Goal: Task Accomplishment & Management: Manage account settings

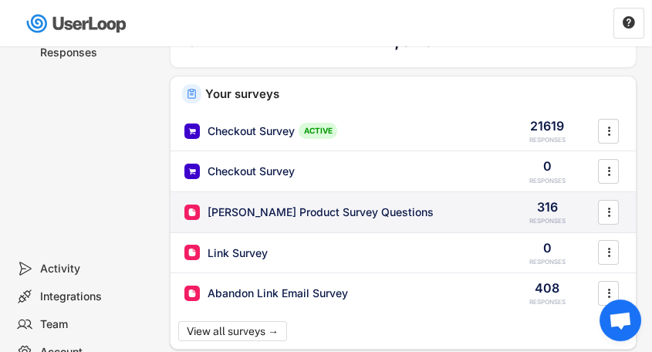
scroll to position [44, 0]
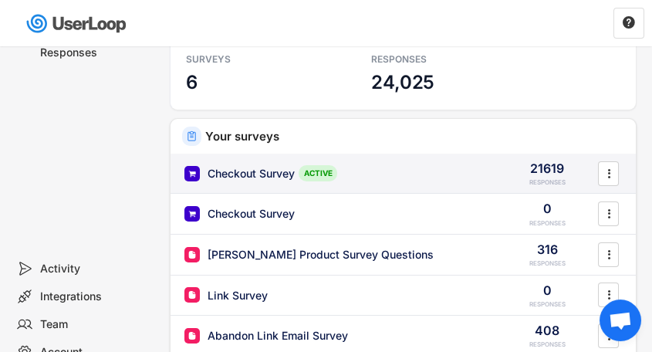
click at [255, 176] on div "Checkout Survey" at bounding box center [250, 173] width 87 height 15
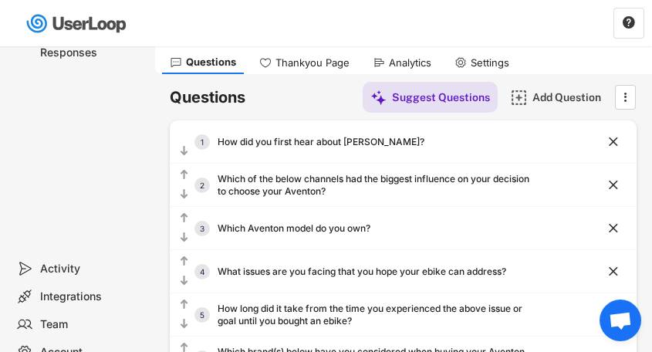
click at [401, 65] on div "Analytics" at bounding box center [410, 62] width 42 height 13
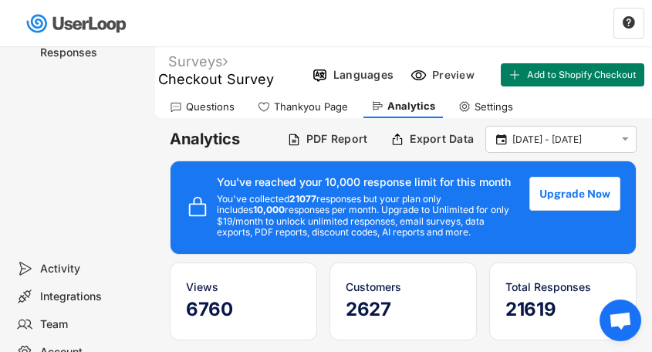
drag, startPoint x: 297, startPoint y: 197, endPoint x: 480, endPoint y: 227, distance: 185.2
click at [480, 227] on div "You've collected 21077 responses but your plan only includes 10,000 responses p…" at bounding box center [365, 216] width 297 height 45
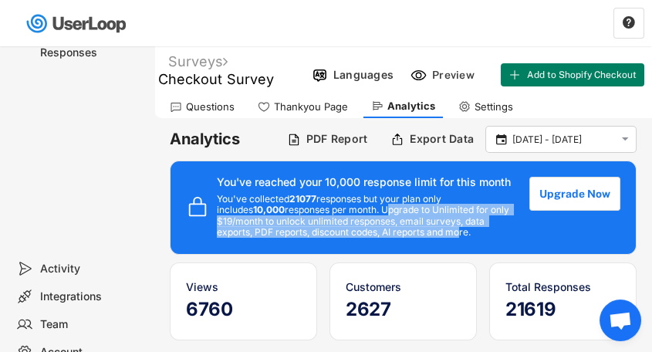
drag, startPoint x: 453, startPoint y: 231, endPoint x: 349, endPoint y: 210, distance: 105.4
click at [349, 210] on div "You've collected 21077 responses but your plan only includes 10,000 responses p…" at bounding box center [365, 216] width 297 height 45
click at [562, 190] on button "Upgrade Now" at bounding box center [575, 194] width 89 height 34
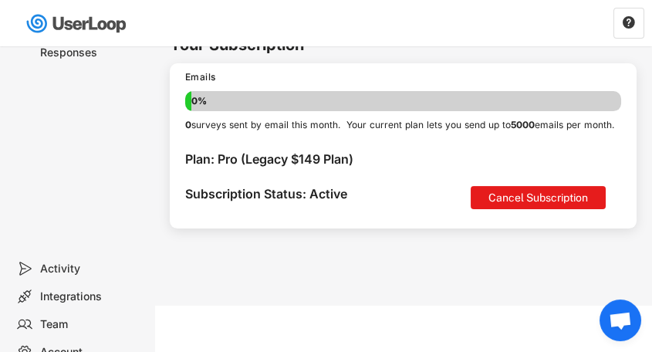
scroll to position [1152, 0]
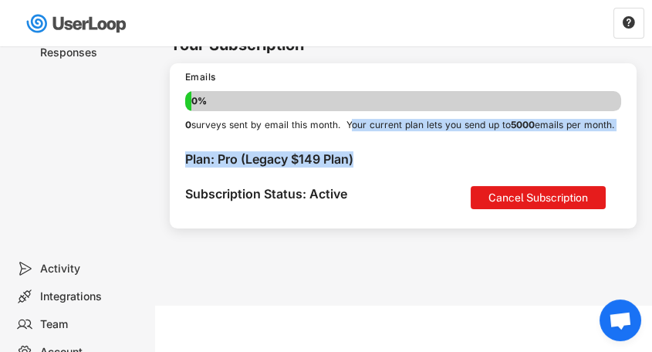
drag, startPoint x: 350, startPoint y: 110, endPoint x: 371, endPoint y: 170, distance: 62.9
click at [371, 170] on div "100% 100% Emails 0% 0% 0 surveys sent by email this month. Your current plan le…" at bounding box center [403, 145] width 467 height 165
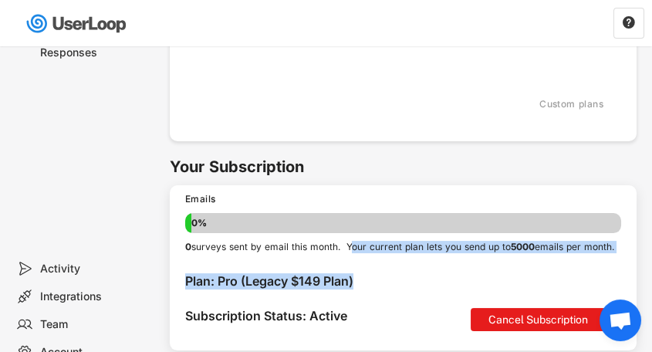
scroll to position [1108, 0]
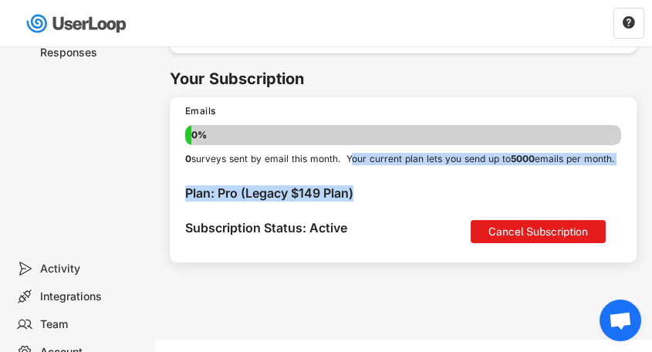
click at [260, 166] on div "0 surveys sent by email this month. Your current plan lets you send up to 5000 …" at bounding box center [403, 159] width 436 height 13
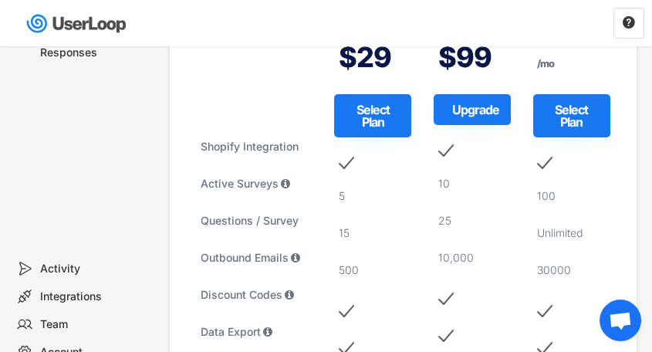
scroll to position [139, 0]
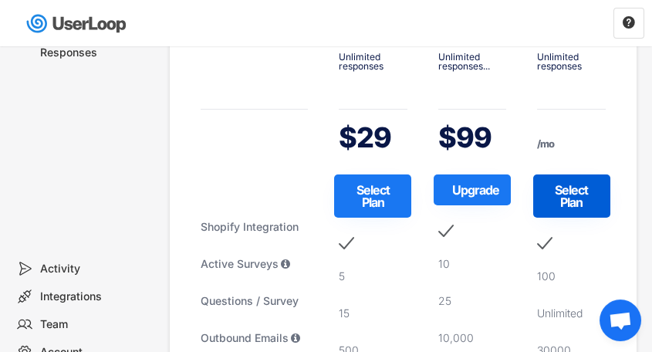
click at [597, 199] on button "Select Plan" at bounding box center [571, 195] width 77 height 43
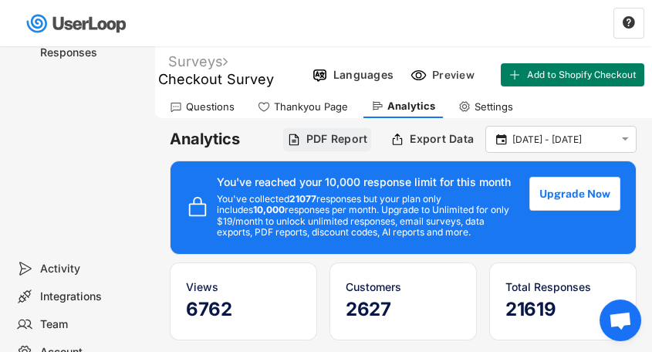
click at [357, 137] on div "PDF Report" at bounding box center [337, 139] width 62 height 14
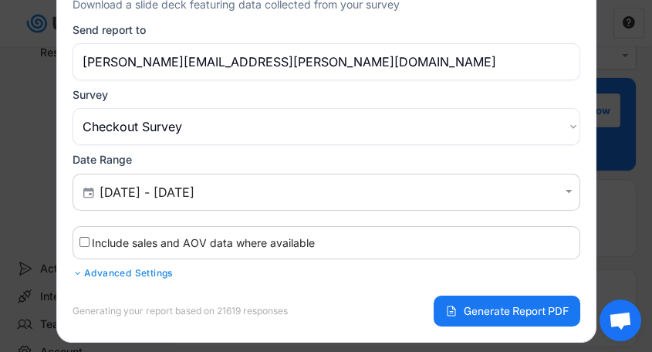
scroll to position [176, 0]
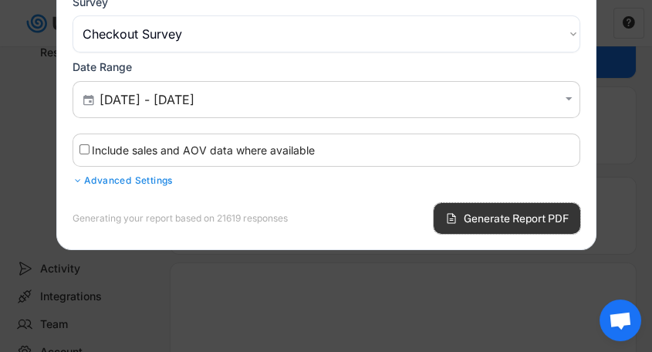
click at [486, 213] on span "Generate Report PDF" at bounding box center [515, 218] width 105 height 11
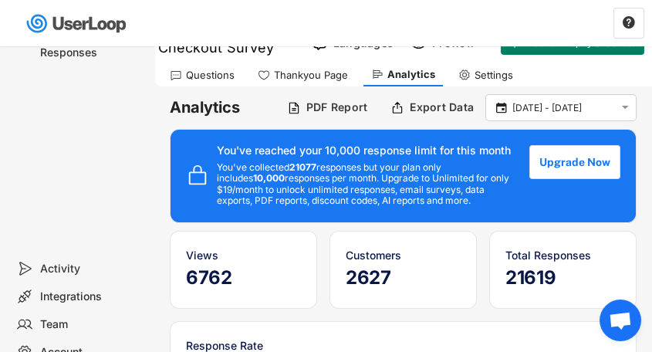
scroll to position [0, 0]
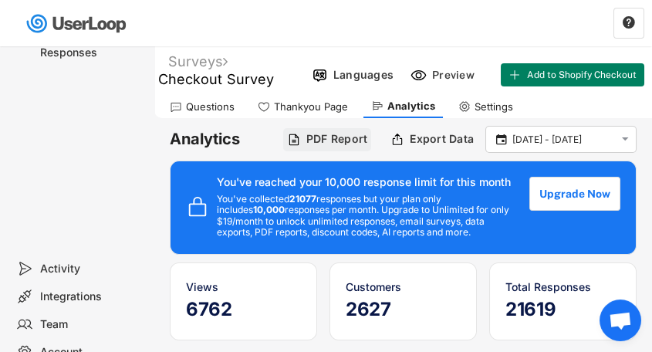
click at [342, 139] on div "PDF Report" at bounding box center [337, 139] width 62 height 14
select select ""1348695171700984260__LOOKUP__1753840502520x734144607507185700""
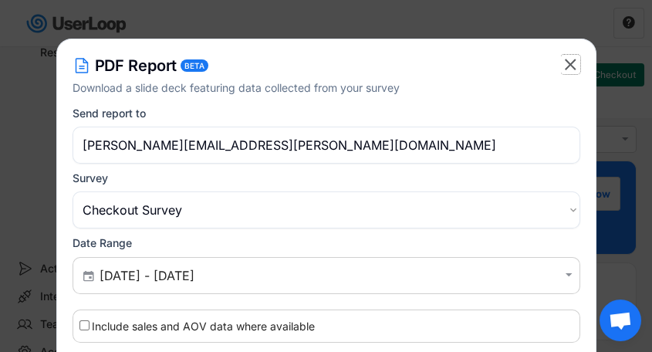
click at [572, 60] on text "" at bounding box center [570, 64] width 12 height 19
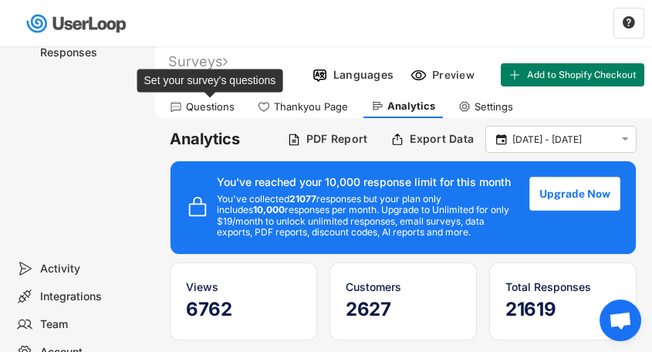
click at [214, 110] on div "Questions" at bounding box center [210, 106] width 49 height 13
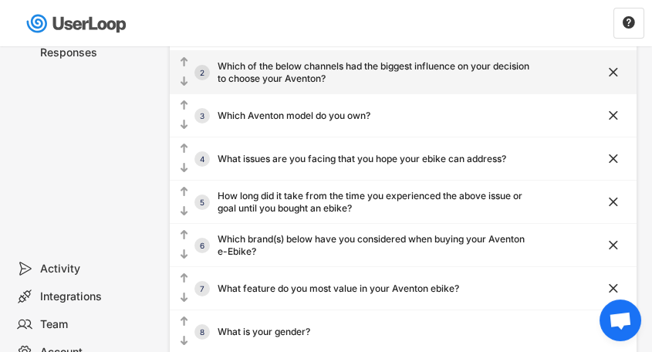
scroll to position [176, 0]
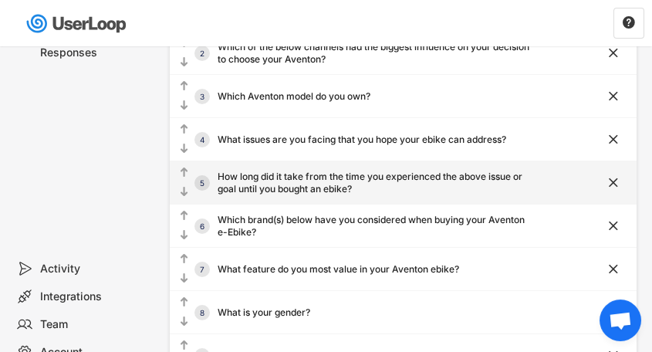
click at [413, 184] on div "How long did it take from the time you experienced the above issue or goal unti…" at bounding box center [373, 182] width 312 height 24
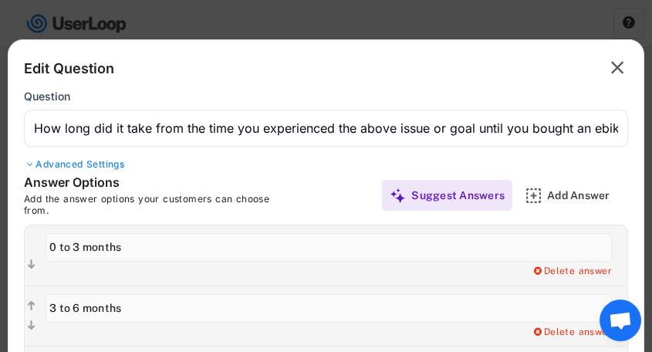
click at [611, 61] on text "" at bounding box center [617, 67] width 13 height 22
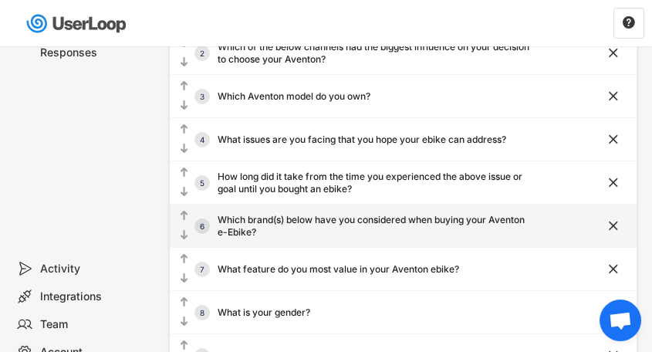
click at [305, 223] on div "Which brand(s) below have you considered when buying your Aventon e-Ebike?" at bounding box center [373, 226] width 312 height 24
type input "Which brand(s) below have you considered when buying your Aventon e-Ebike?"
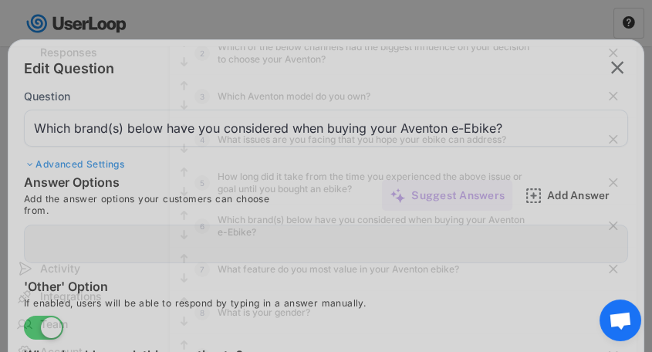
type input "[PERSON_NAME]"
type input "Cannondale"
type input "Denago"
type input "Electra"
type input "Electric Bike Company"
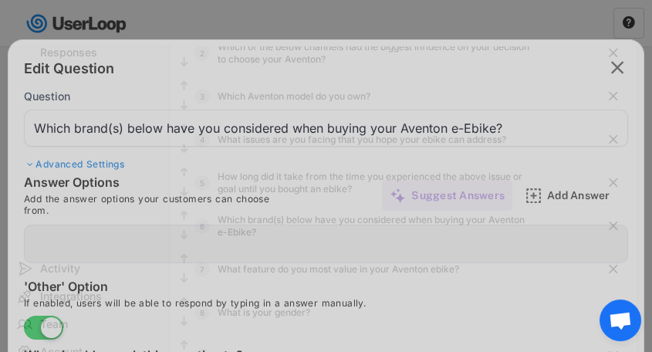
type input "Gazelle"
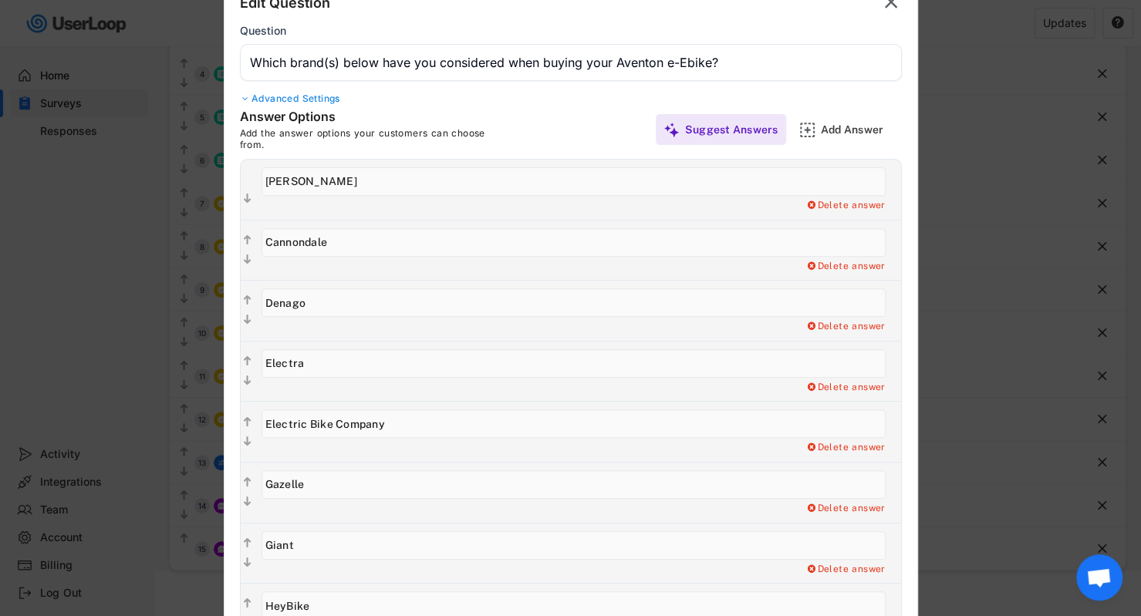
scroll to position [87, 0]
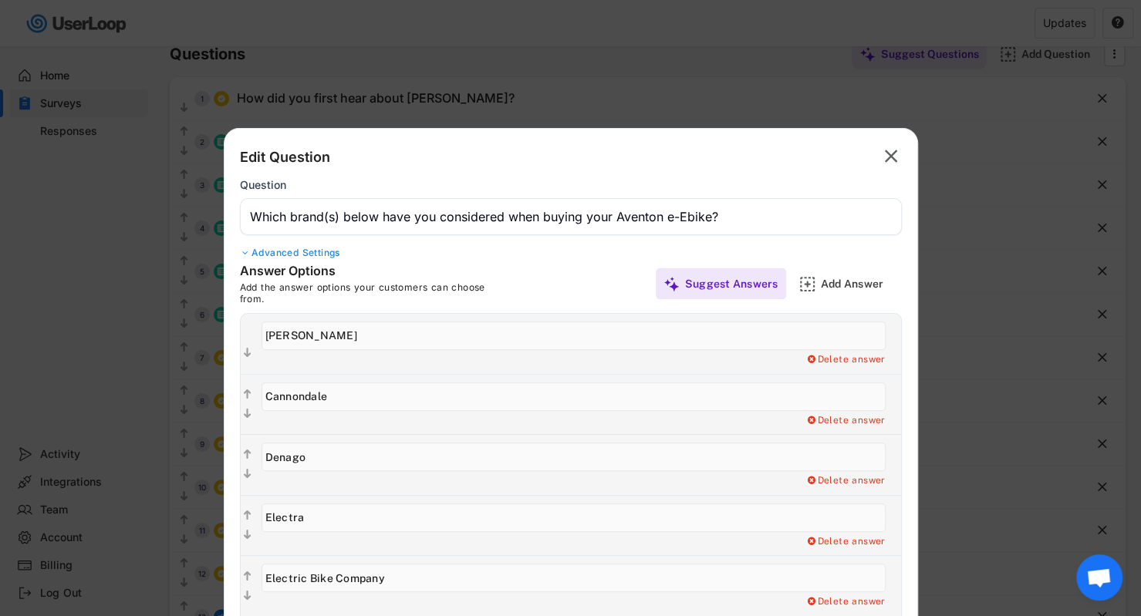
click at [305, 252] on div "Advanced Settings" at bounding box center [571, 253] width 662 height 12
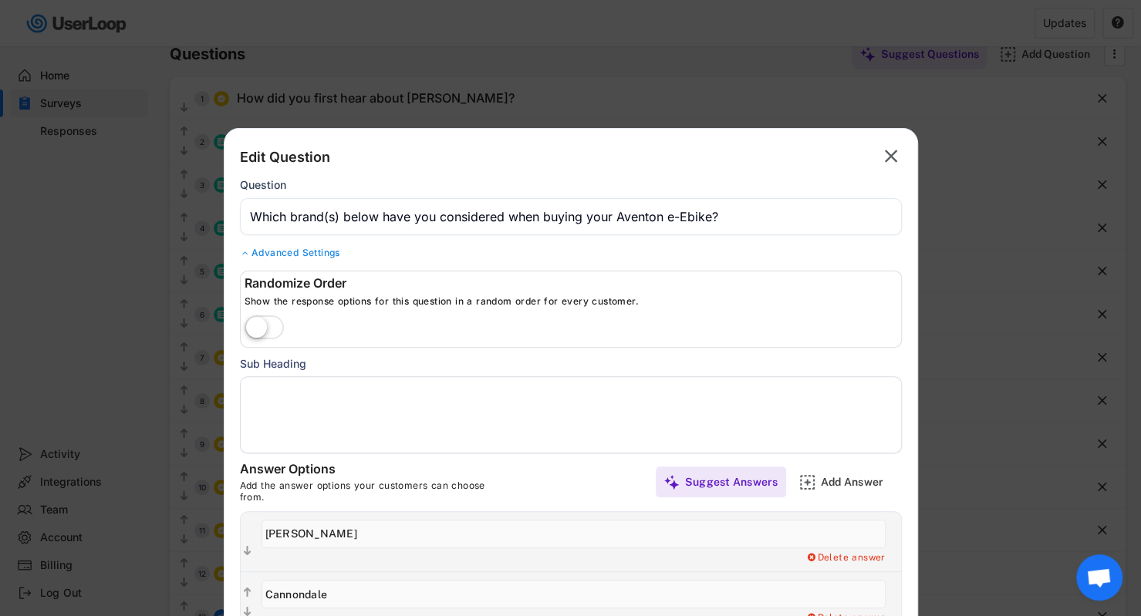
click at [270, 328] on label at bounding box center [264, 329] width 47 height 34
click at [0, 0] on input "checkbox" at bounding box center [0, 0] width 0 height 0
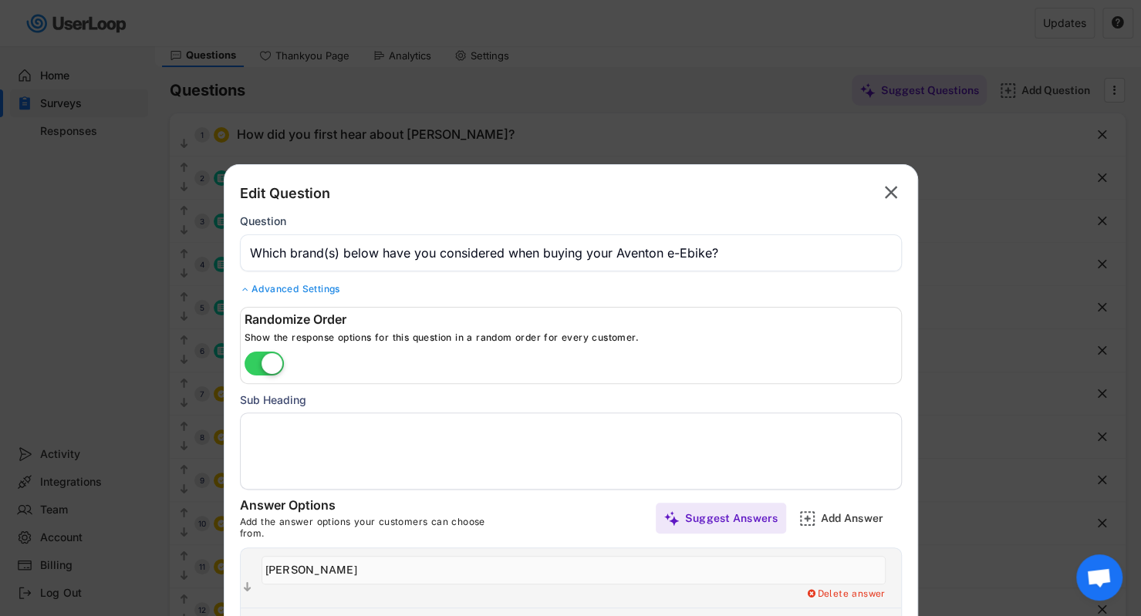
scroll to position [0, 0]
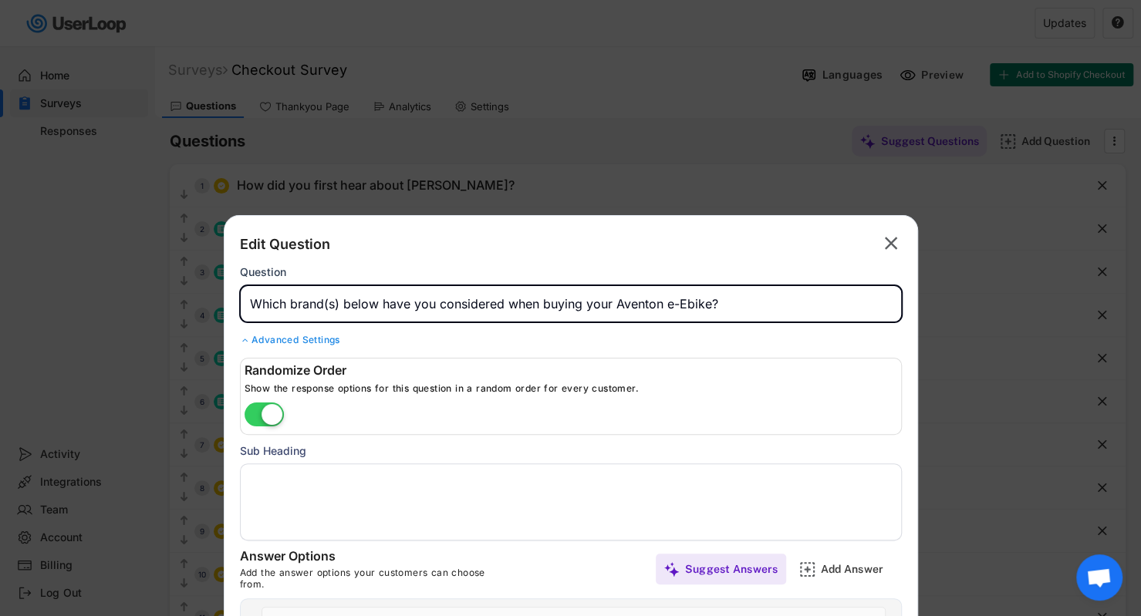
click at [404, 314] on input "input" at bounding box center [571, 303] width 662 height 37
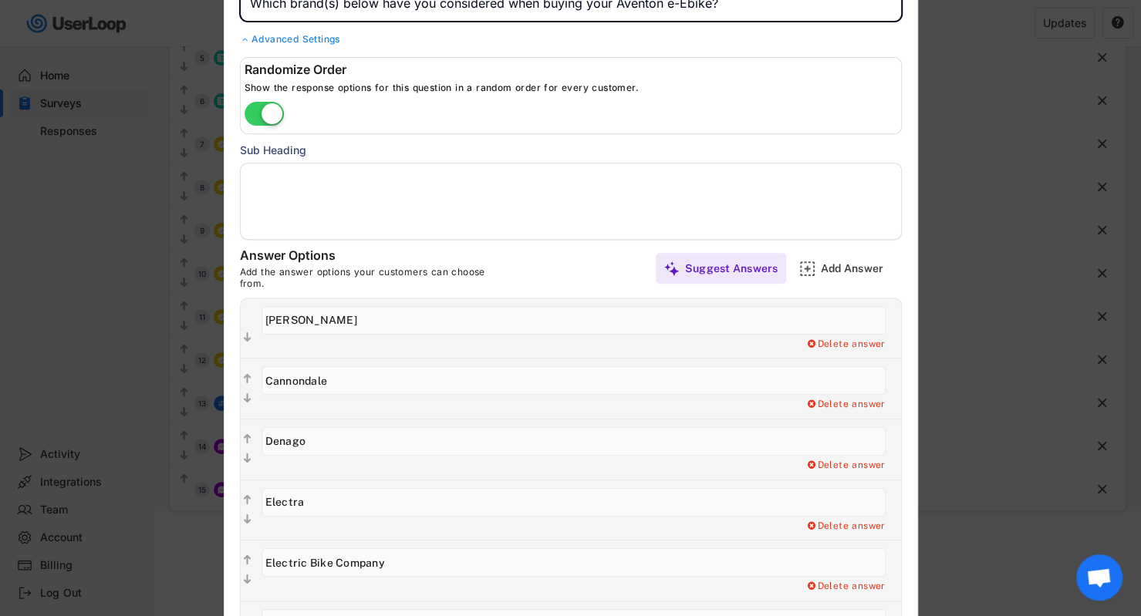
scroll to position [130, 0]
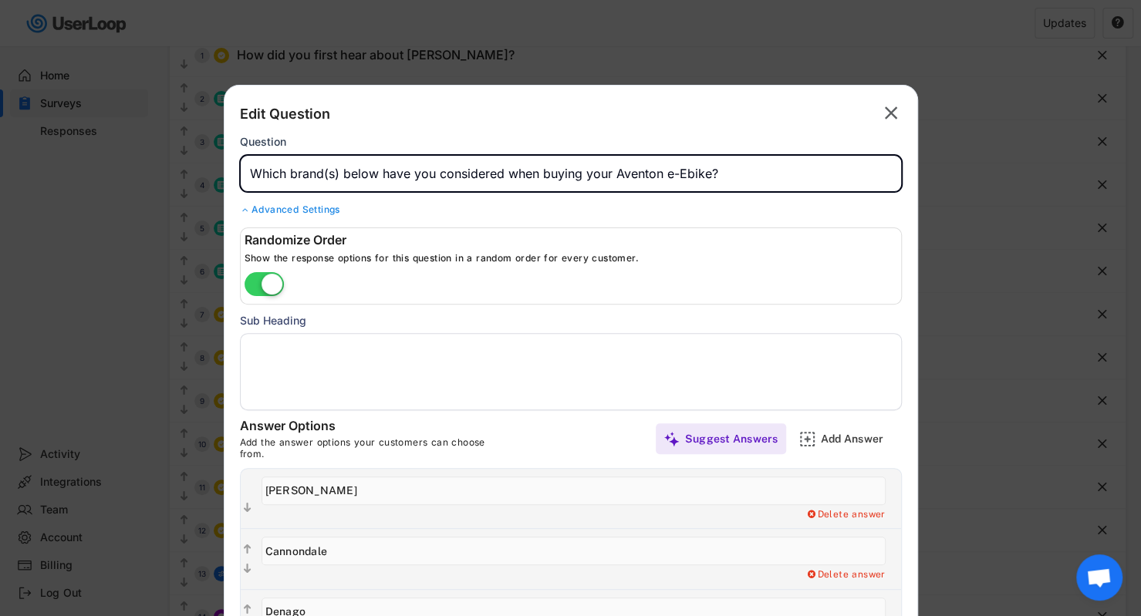
click at [651, 116] on div "" at bounding box center [886, 113] width 29 height 25
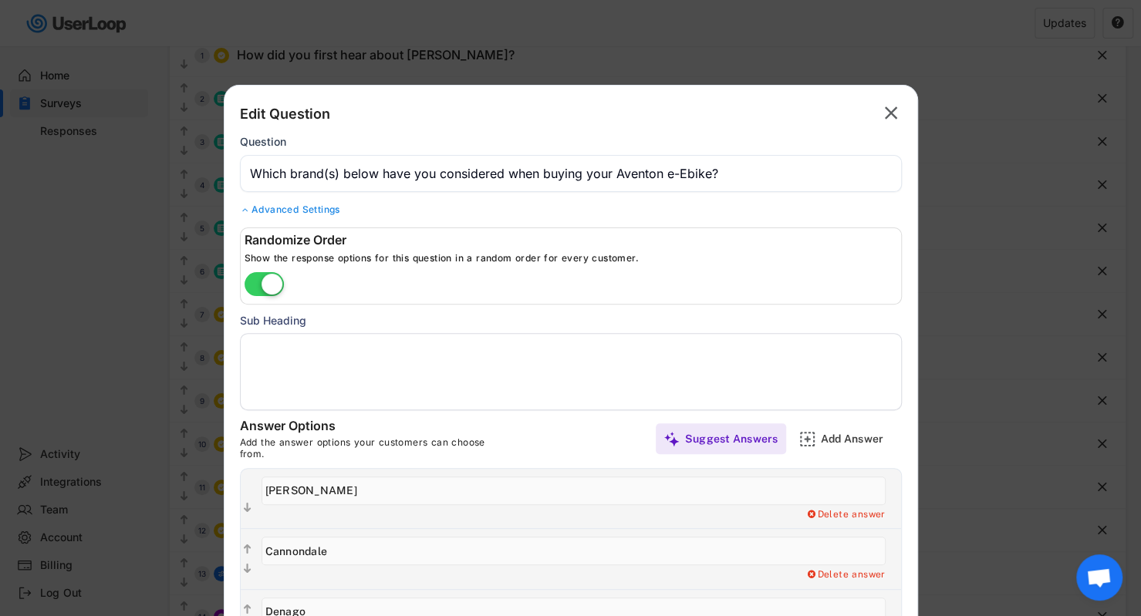
click at [651, 111] on text "" at bounding box center [890, 113] width 13 height 22
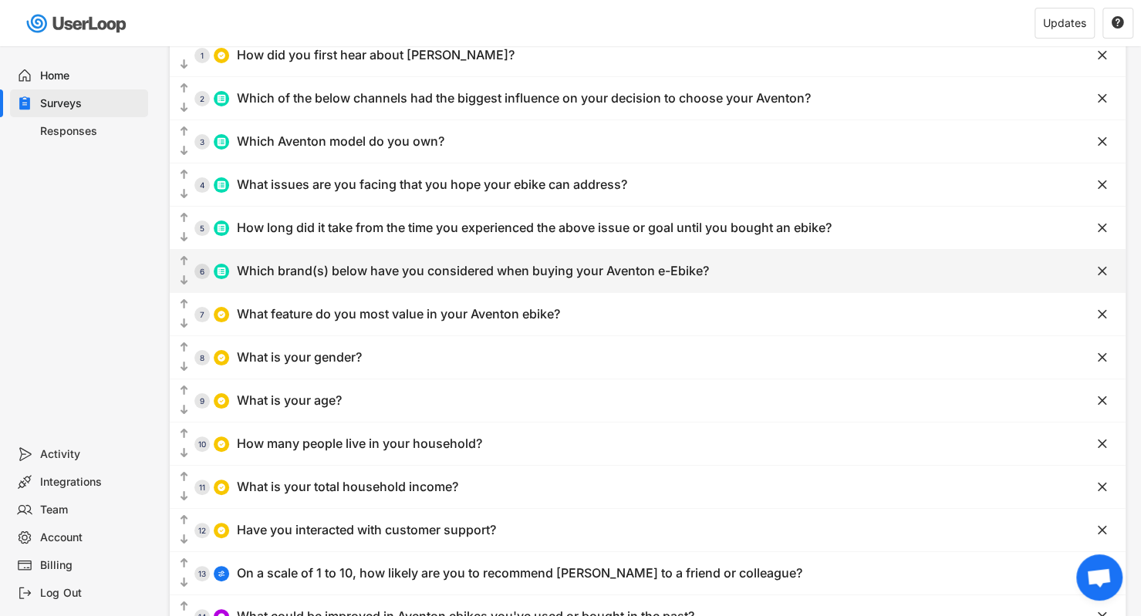
click at [221, 271] on img at bounding box center [221, 271] width 9 height 9
type input "Which brand(s) below have you considered when buying your Aventon e-Ebike?"
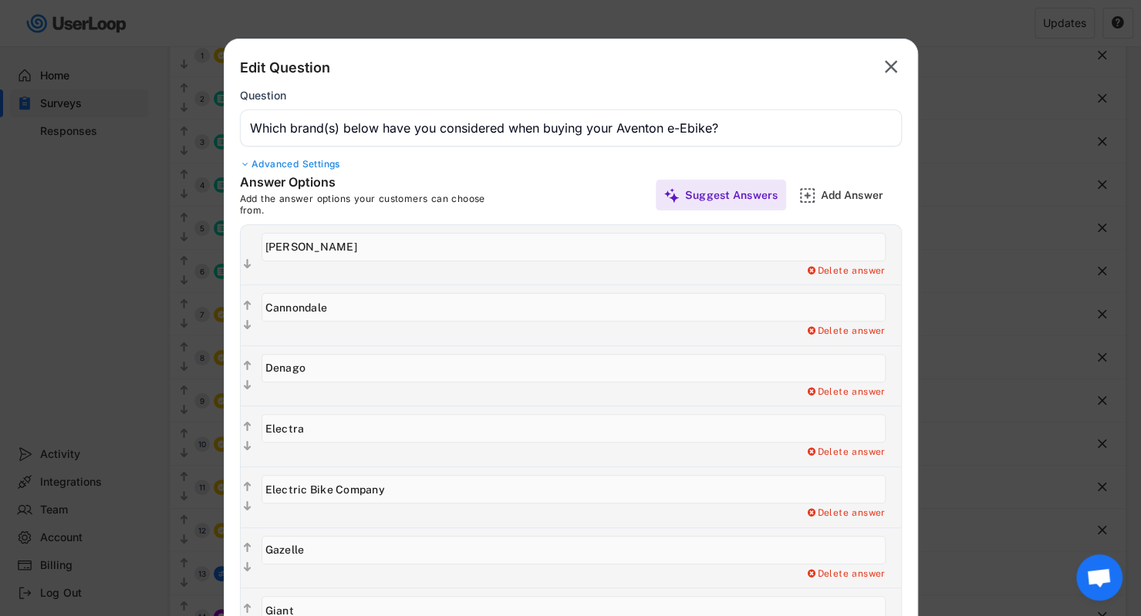
click at [221, 271] on div at bounding box center [570, 308] width 1141 height 616
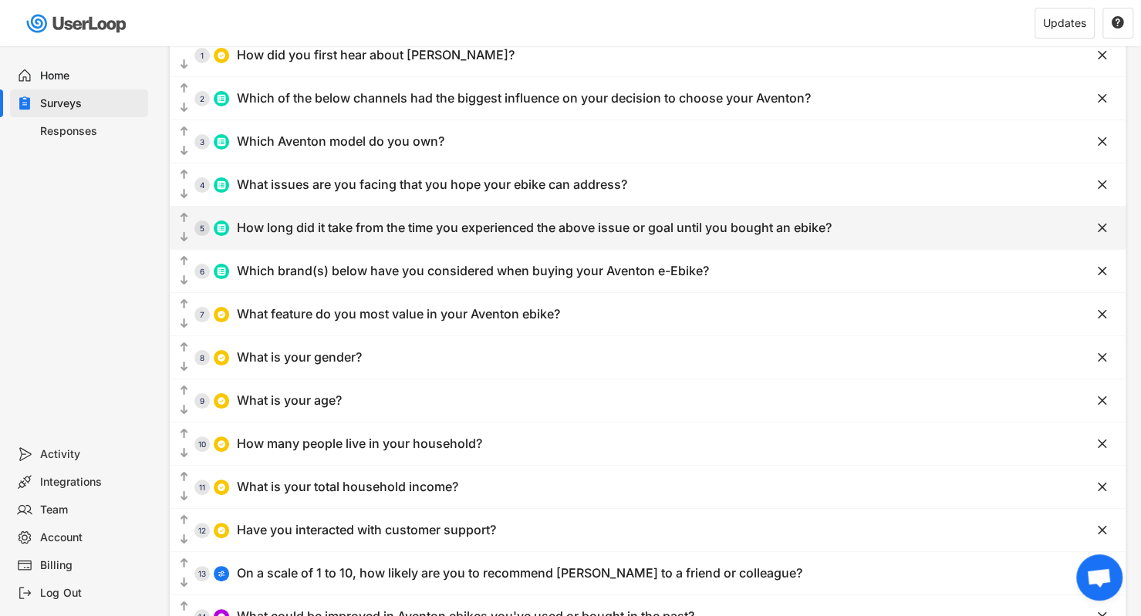
click at [302, 232] on div "How long did it take from the time you experienced the above issue or goal unti…" at bounding box center [534, 228] width 595 height 16
type input "How long did it take from the time you experienced the above issue or goal unti…"
type input "0 to 3 months"
type input "3 to 6 months"
type input "6 to 12 months"
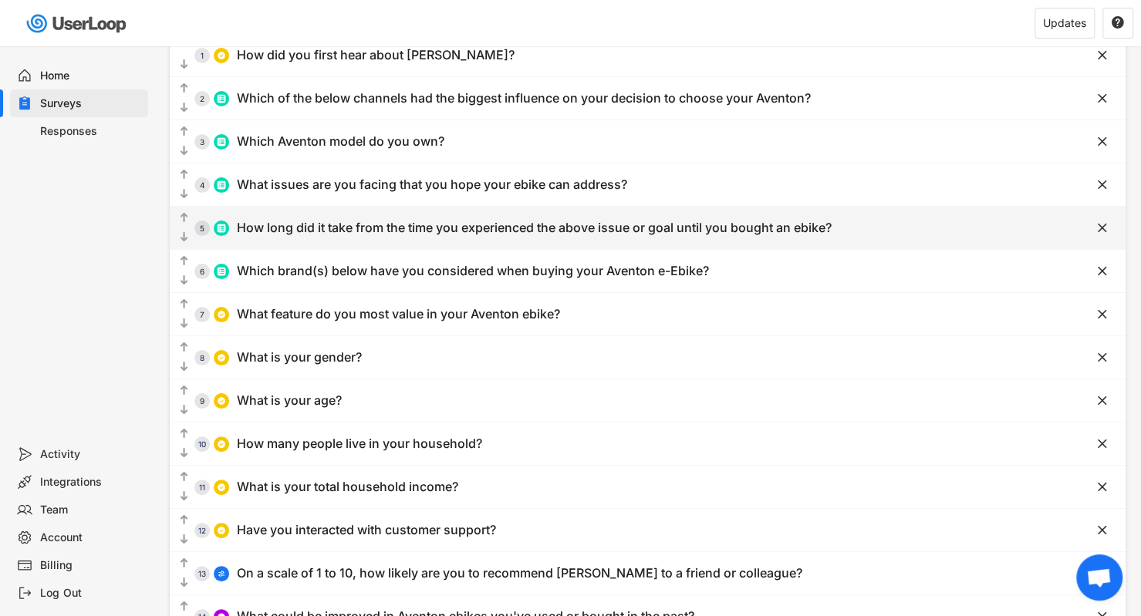
type input "1 year"
type input "2 years"
type input "3 or more years"
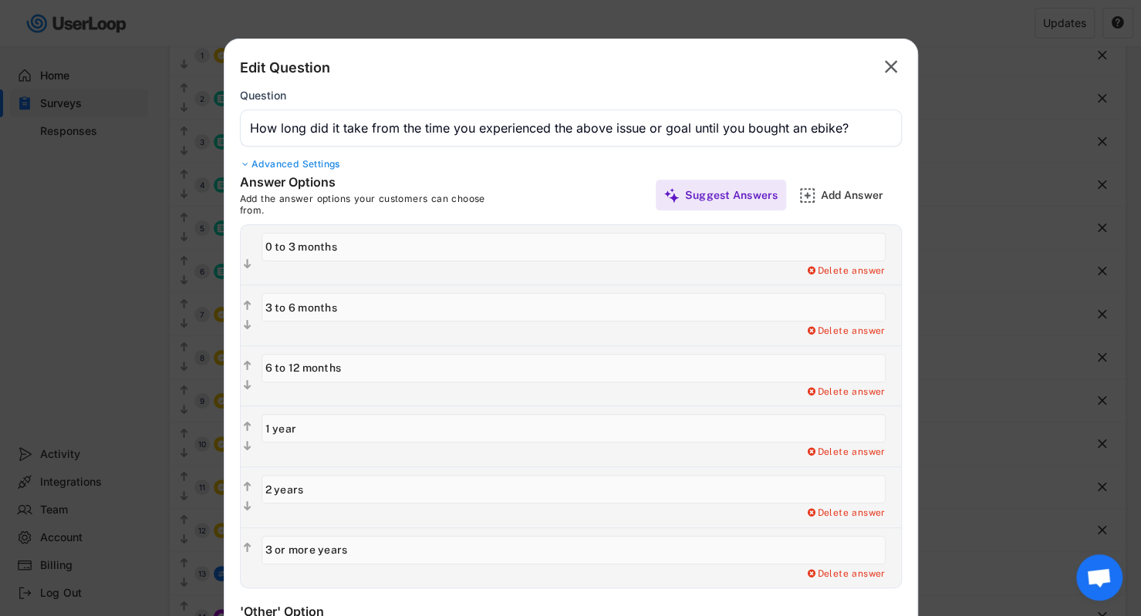
click at [651, 59] on text "" at bounding box center [890, 67] width 13 height 22
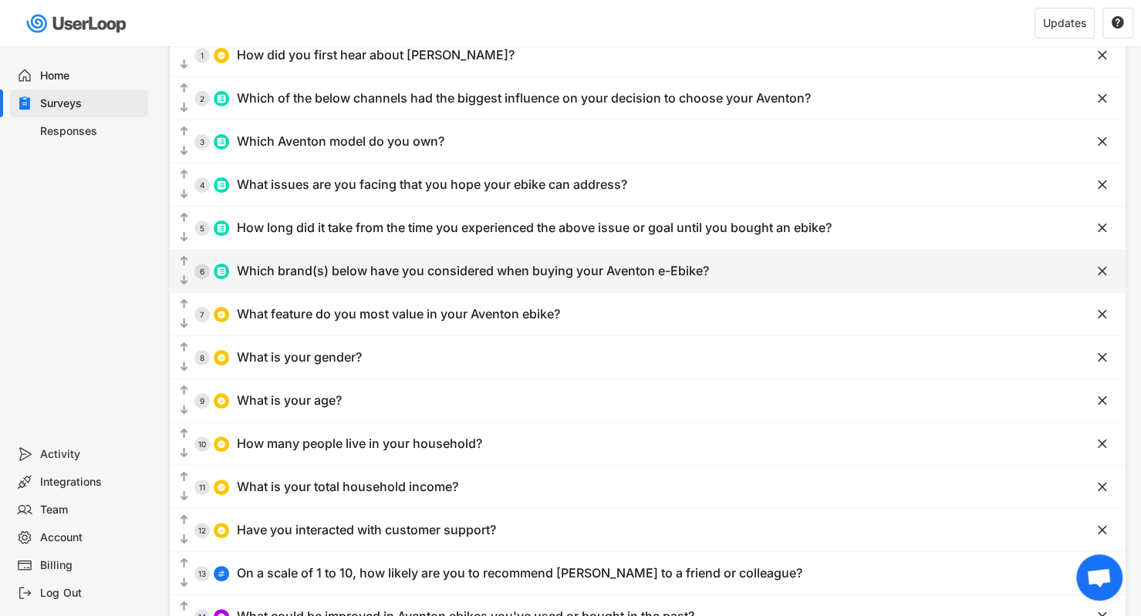
click at [341, 263] on div "Which brand(s) below have you considered when buying your Aventon e-Ebike?" at bounding box center [473, 271] width 472 height 16
type input "Which brand(s) below have you considered when buying your Aventon e-Ebike?"
type input "[PERSON_NAME]"
type input "Cannondale"
type input "Denago"
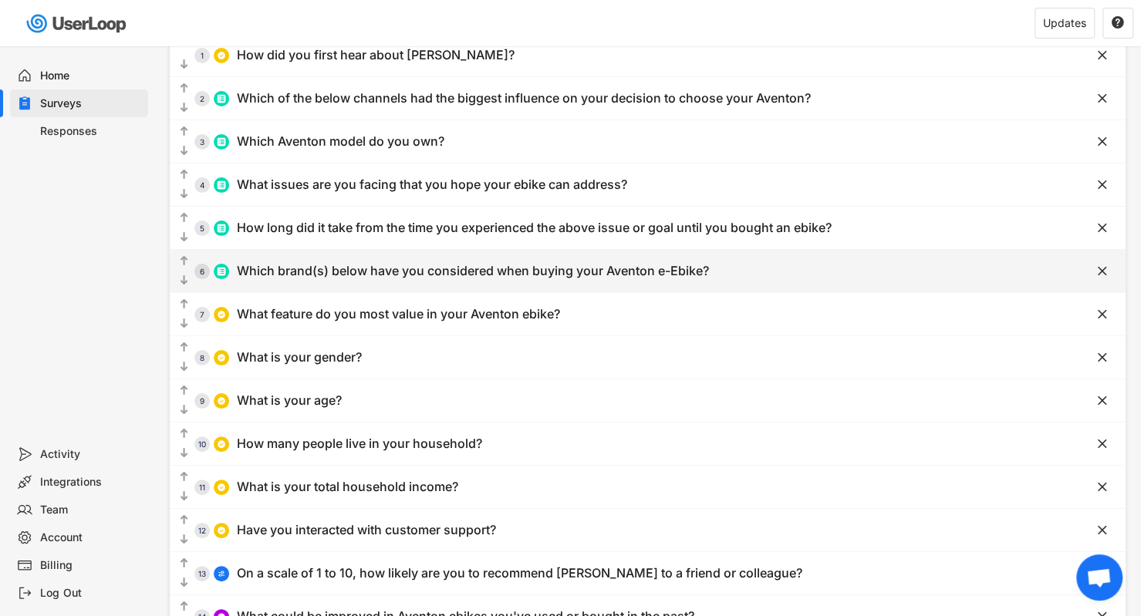
type input "Electra"
type input "Electric Bike Company"
type input "Gazelle"
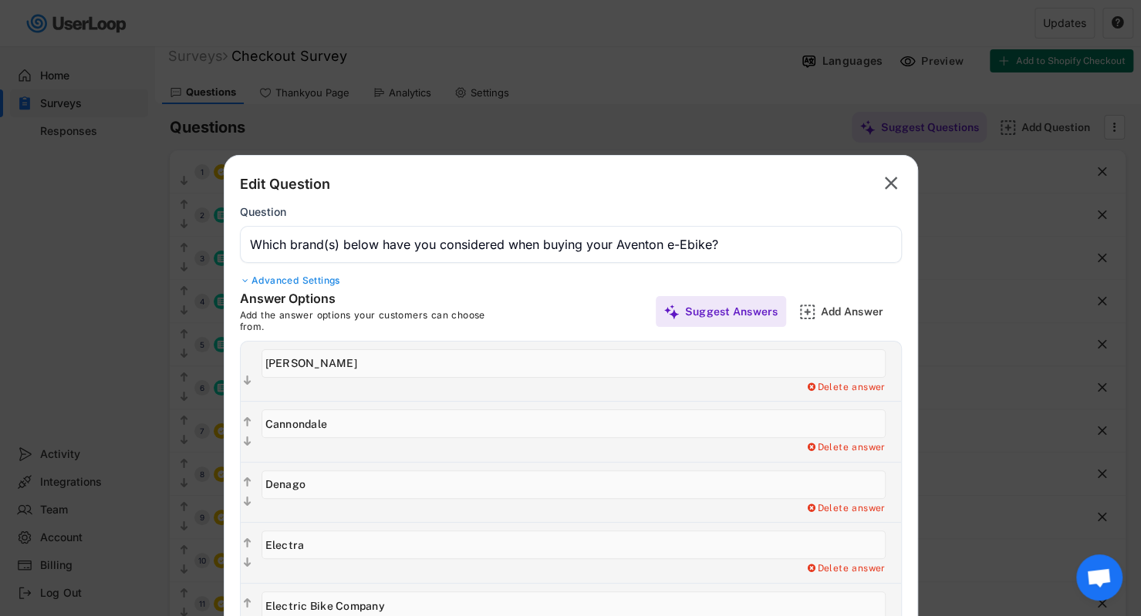
scroll to position [0, 0]
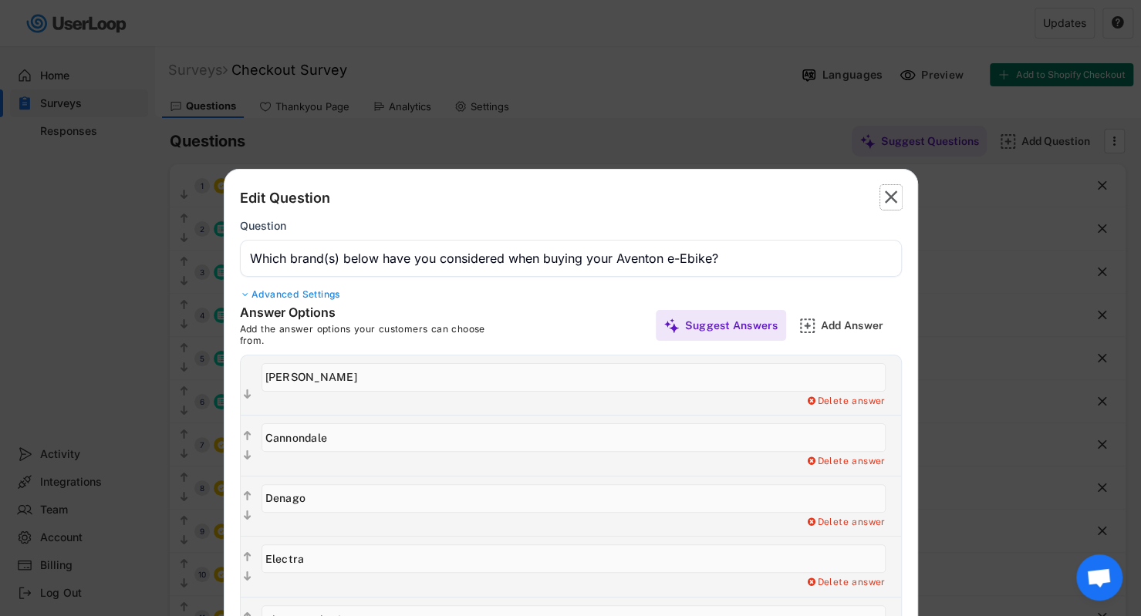
click at [651, 197] on text "" at bounding box center [890, 197] width 13 height 22
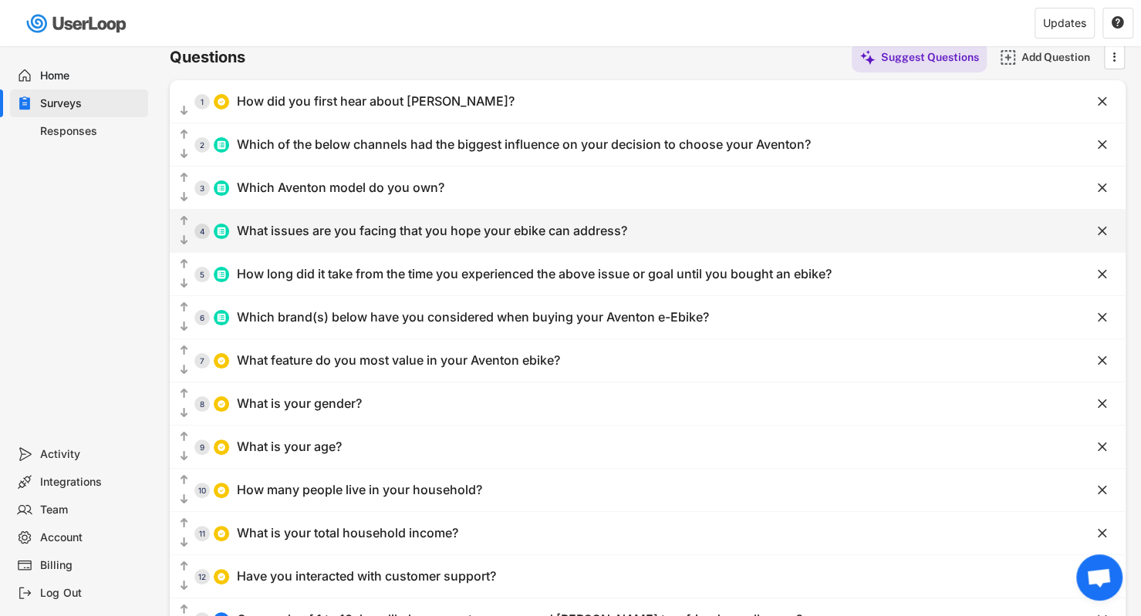
scroll to position [83, 0]
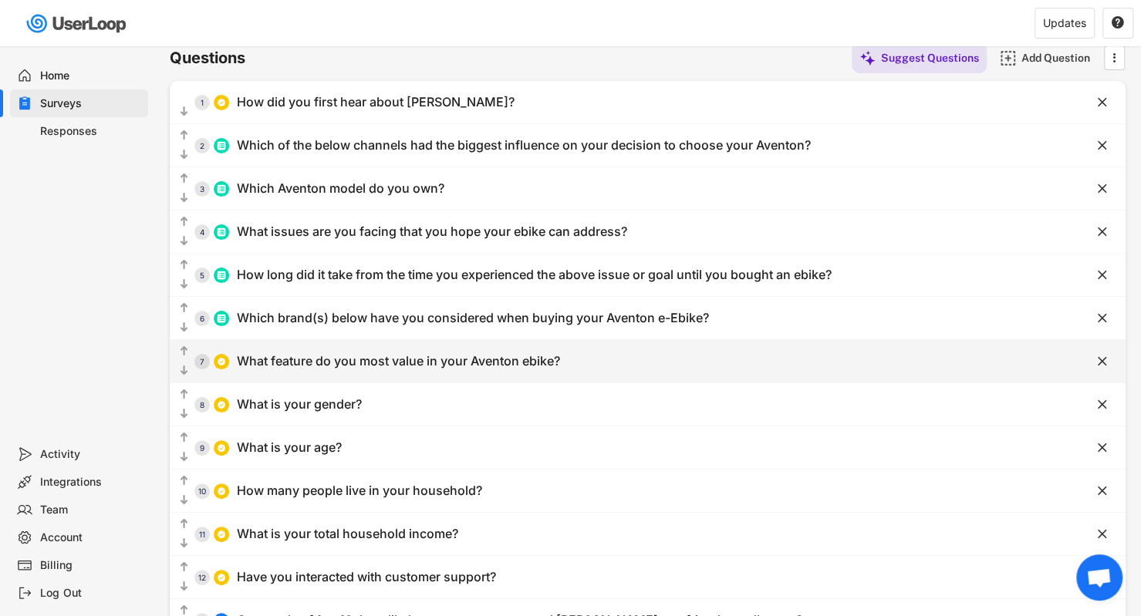
click at [441, 351] on div "  7 What feature do you most value in your Aventon ebike?" at bounding box center [609, 361] width 878 height 35
type input "What feature do you most value in your Aventon ebike?"
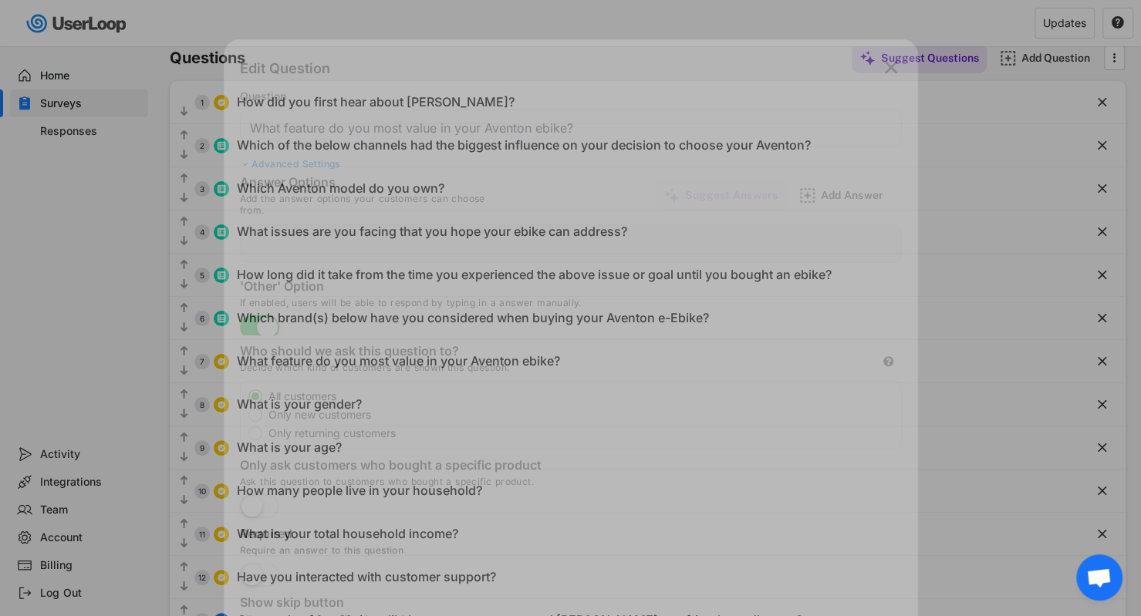
type input "Comfort and ease of ride"
type input "Ease of use and accessibility"
type input "Versatility for different terrains"
type input "Battery Life"
type input "Motor Performance"
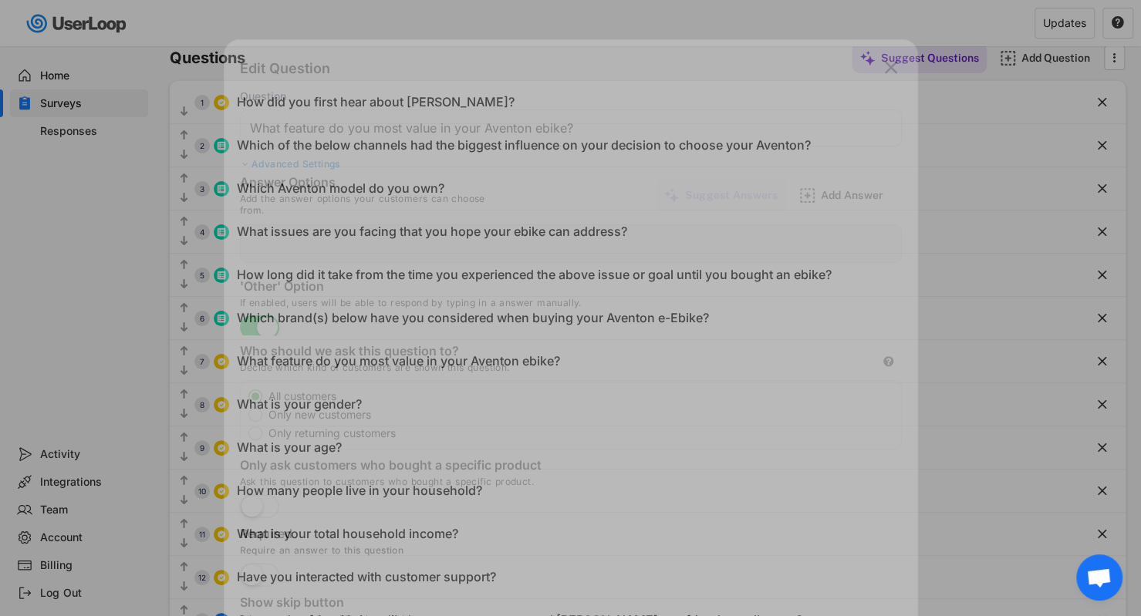
type input "Ease of Use"
type input "Design and Aesthetics"
type input "Range Capability"
type input "Off-Road Capability"
type input "Eco-Friendliness"
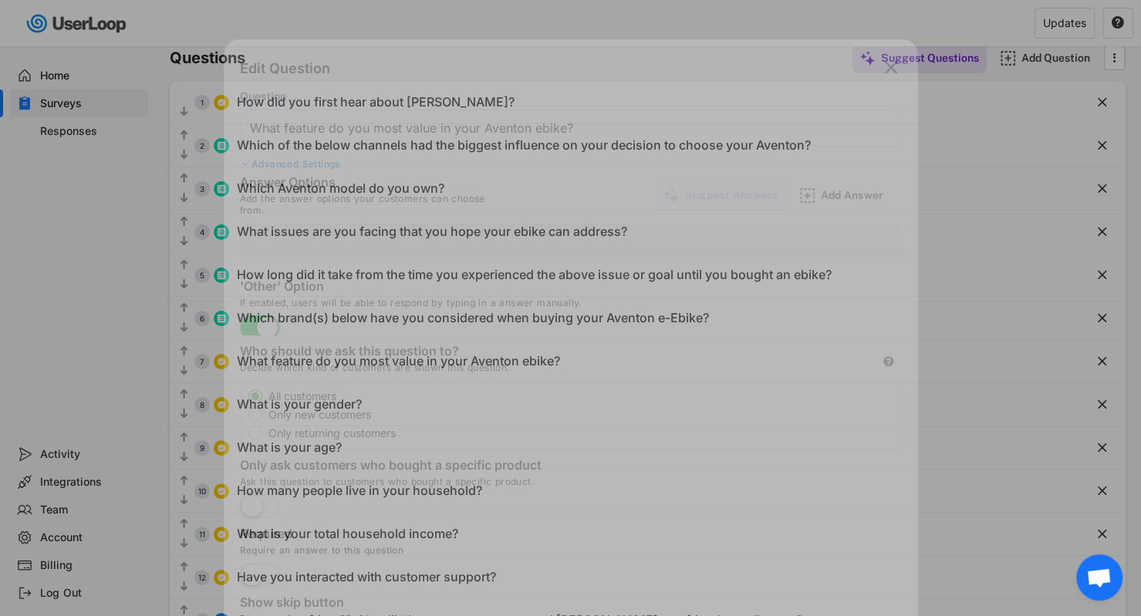
type input "Value for Money"
type input "Other"
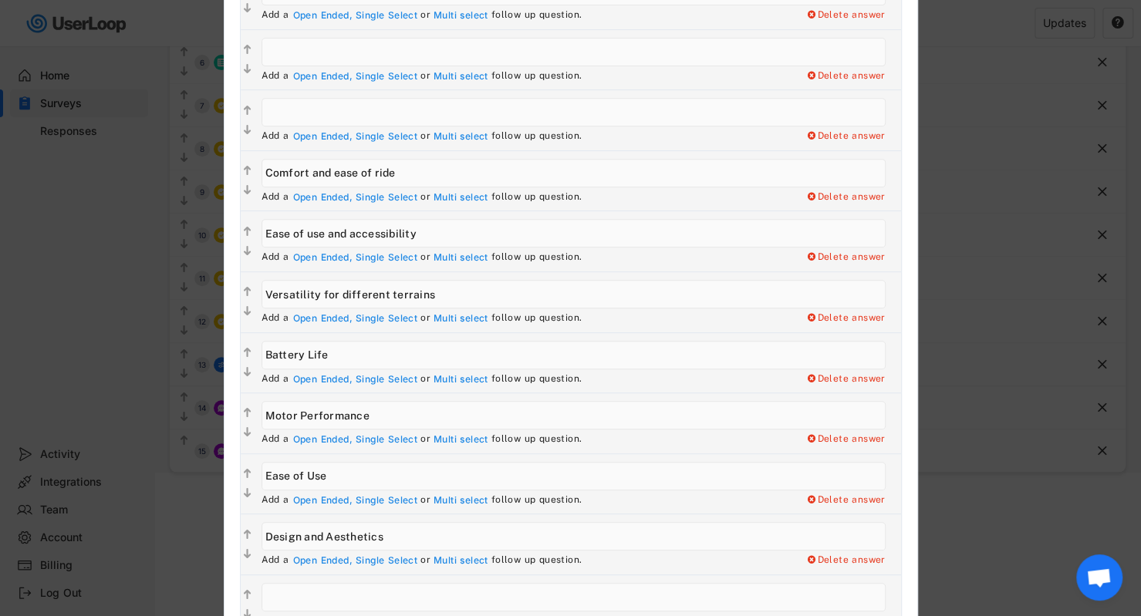
scroll to position [238, 0]
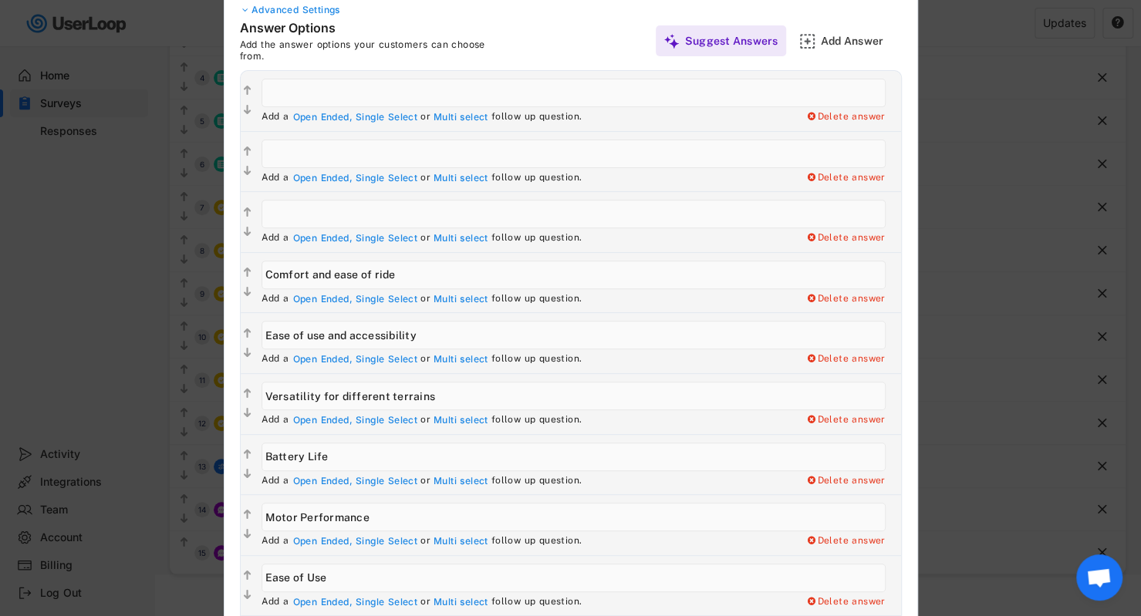
click at [608, 96] on input "input" at bounding box center [573, 93] width 624 height 29
click at [651, 116] on div at bounding box center [811, 116] width 12 height 9
click at [587, 157] on input "input" at bounding box center [573, 154] width 624 height 29
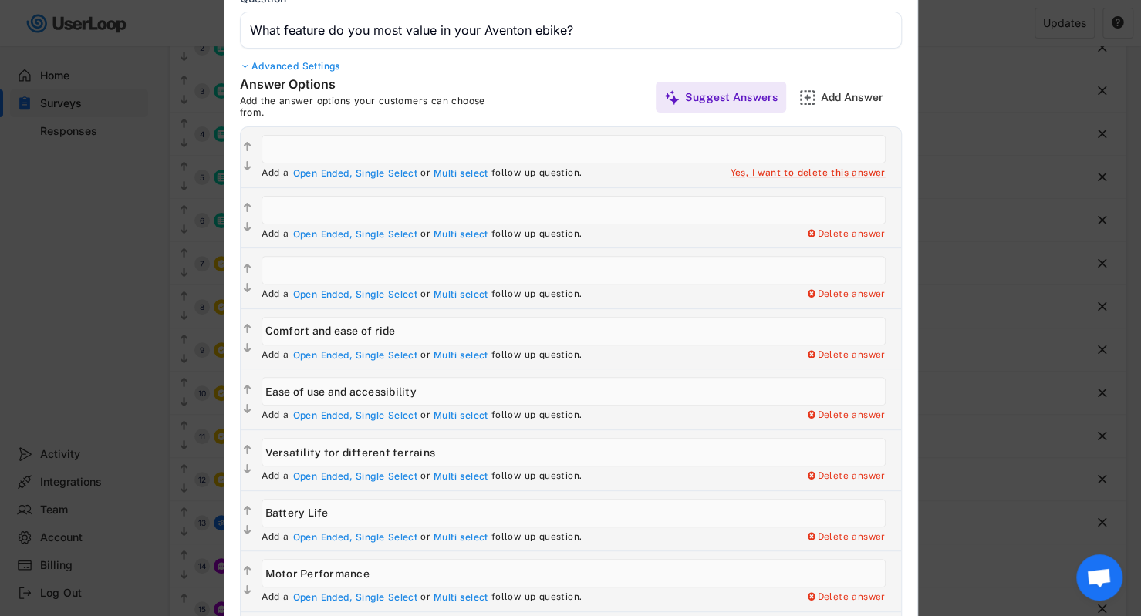
scroll to position [6, 0]
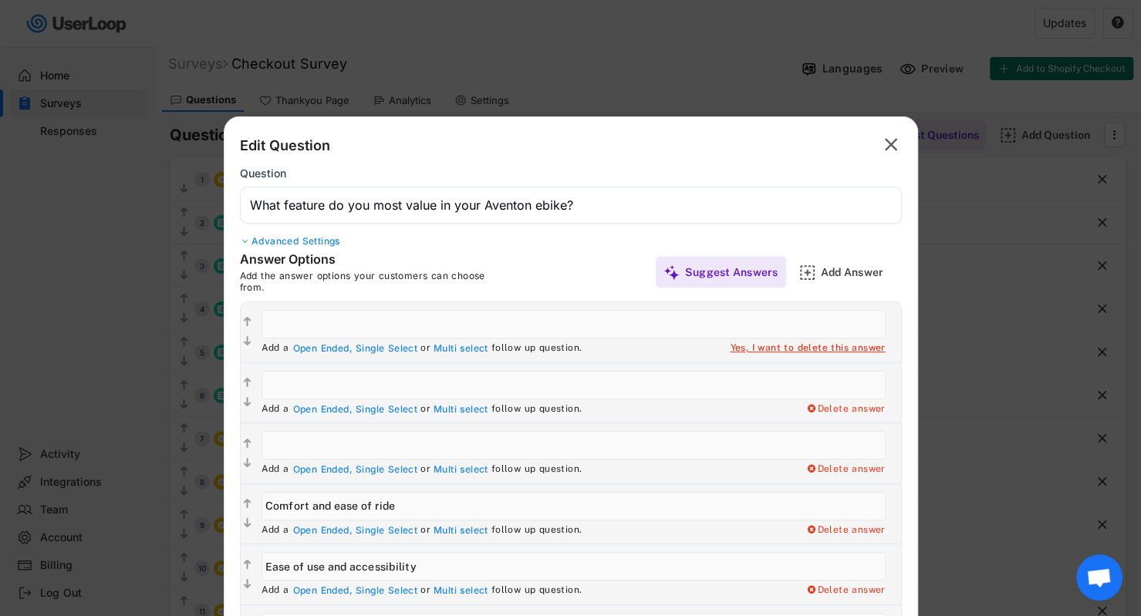
click at [651, 146] on text "" at bounding box center [890, 144] width 13 height 22
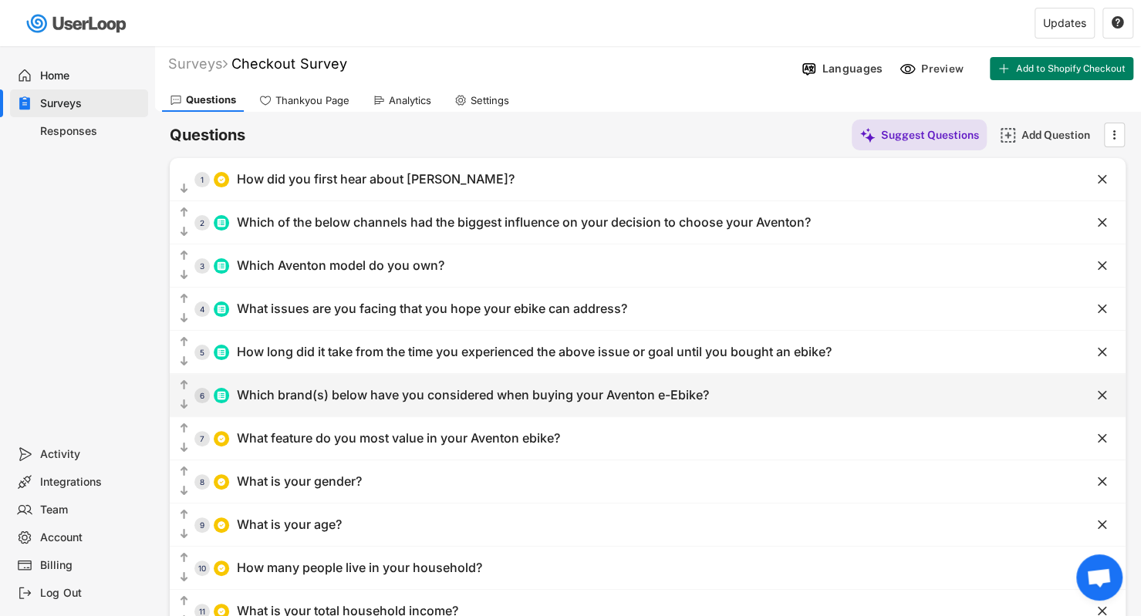
scroll to position [160, 0]
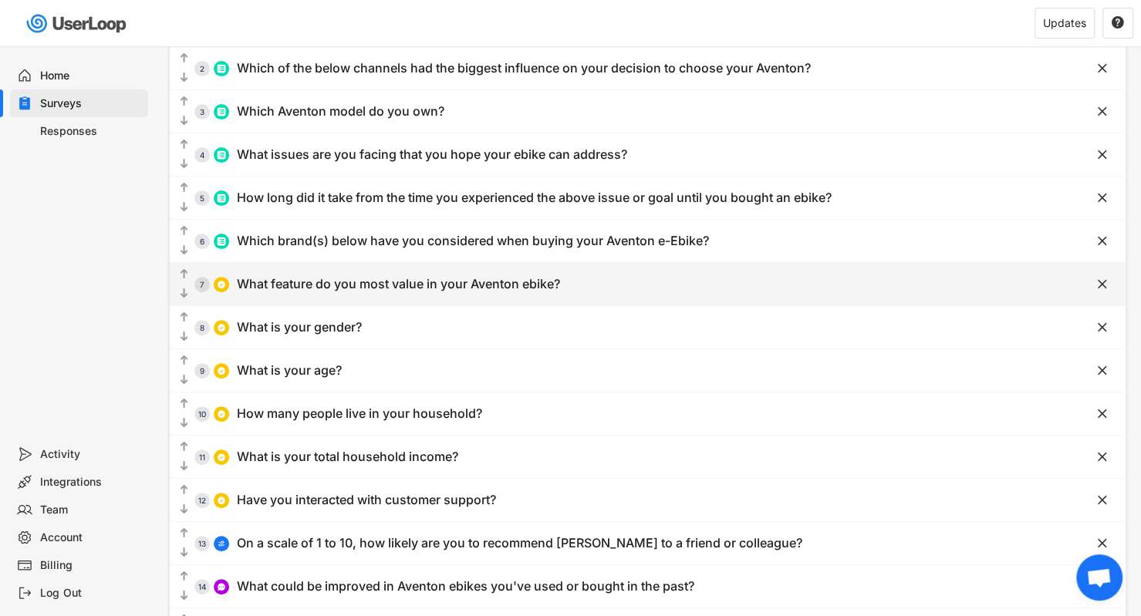
click at [429, 283] on div "What feature do you most value in your Aventon ebike?" at bounding box center [398, 284] width 323 height 16
type input "What feature do you most value in your Aventon ebike?"
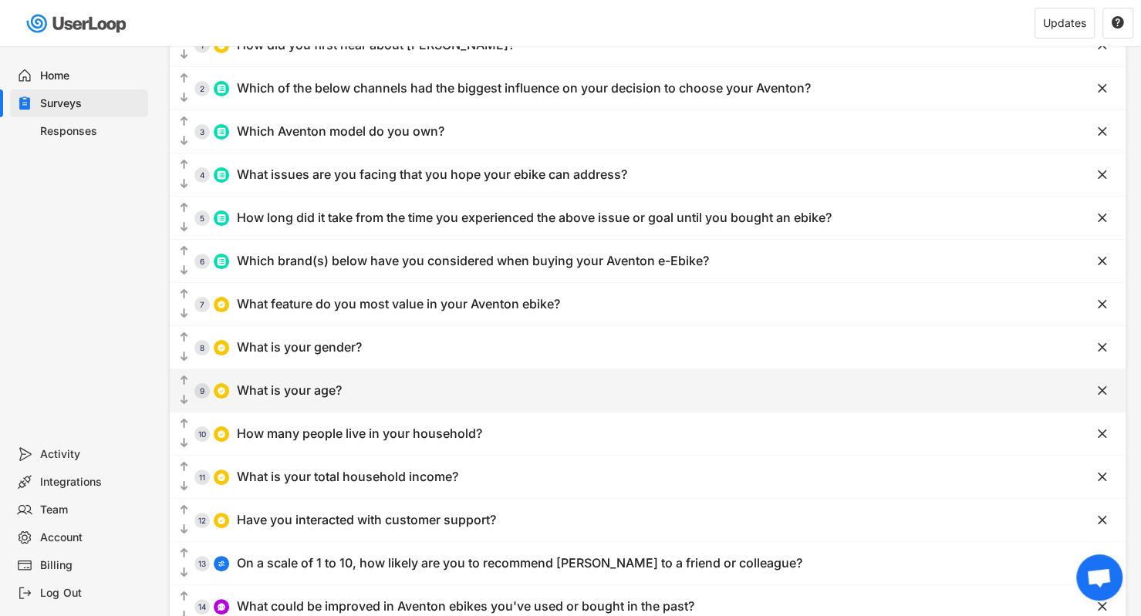
scroll to position [12, 0]
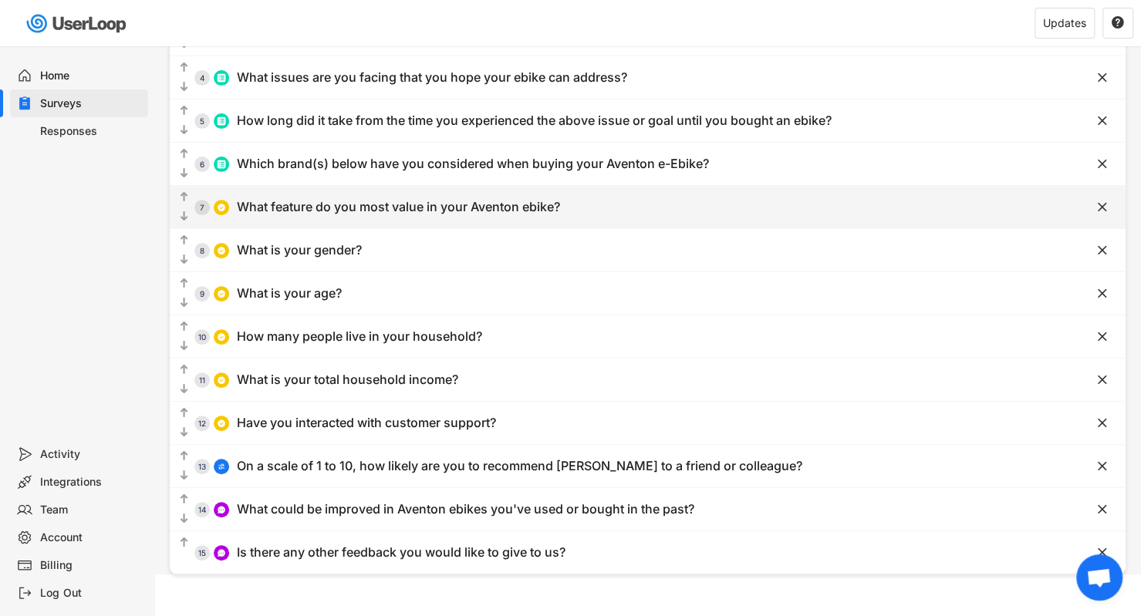
click at [392, 215] on div "  7 What feature do you most value in your Aventon ebike?" at bounding box center [609, 207] width 878 height 35
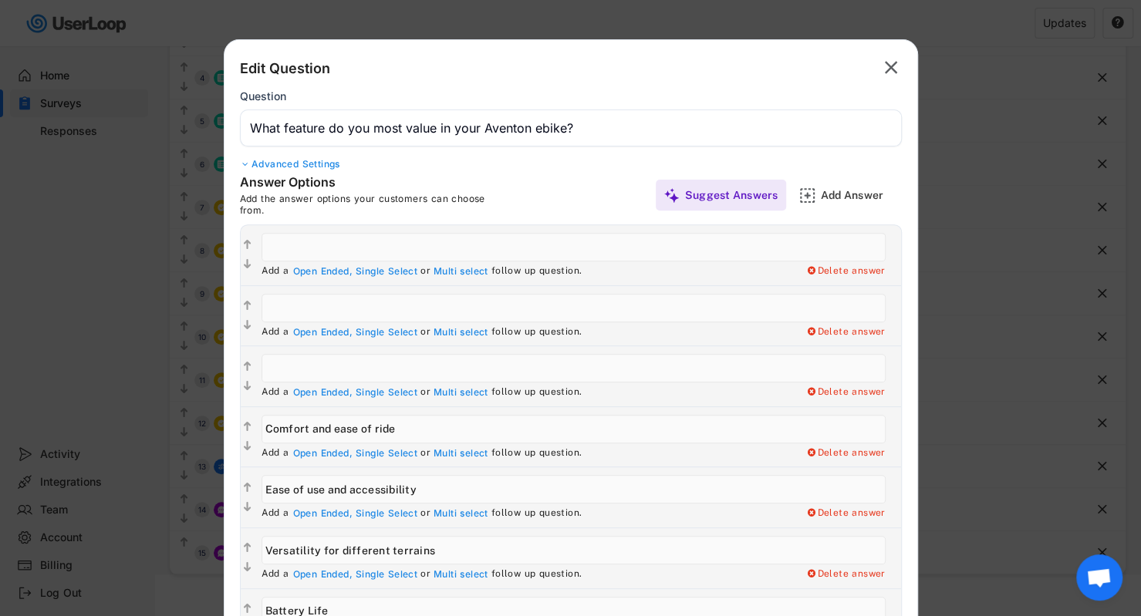
click at [854, 263] on div "Add a Open Ended, Single Select or Multi select follow up question. Delete answ…" at bounding box center [577, 255] width 647 height 60
click at [854, 268] on div "Delete answer" at bounding box center [845, 271] width 80 height 12
click at [849, 269] on div "Yes, I want to delete this answer" at bounding box center [806, 271] width 155 height 12
type input "Comfort and ease of ride"
type input "Ease of use and accessibility"
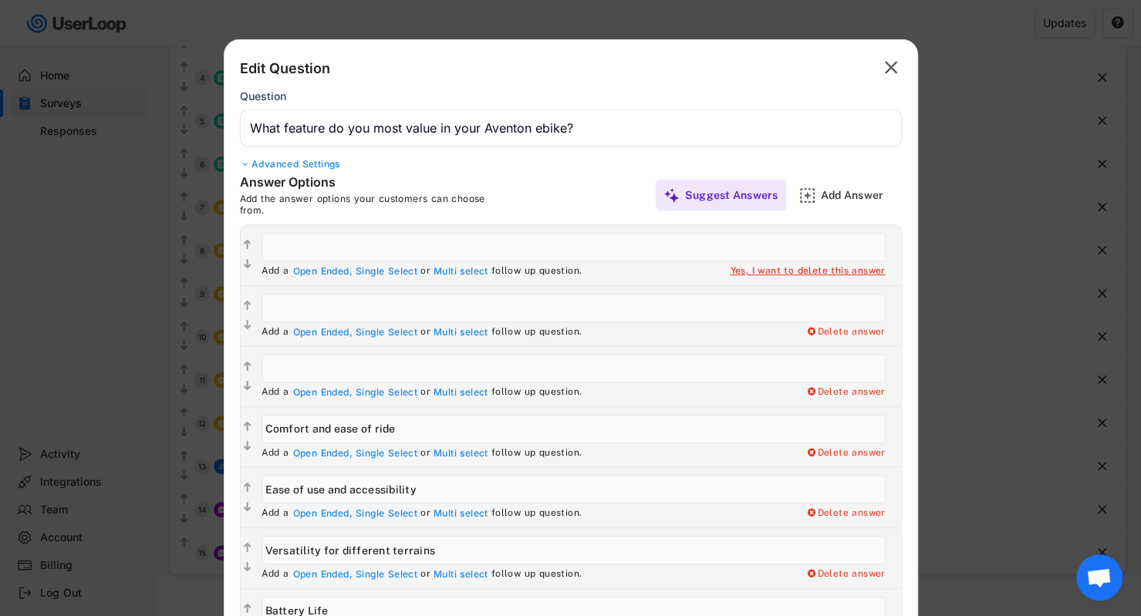
type input "Versatility for different terrains"
type input "Battery Life"
type input "Motor Performance"
type input "Ease of Use"
type input "Design and Aesthetics"
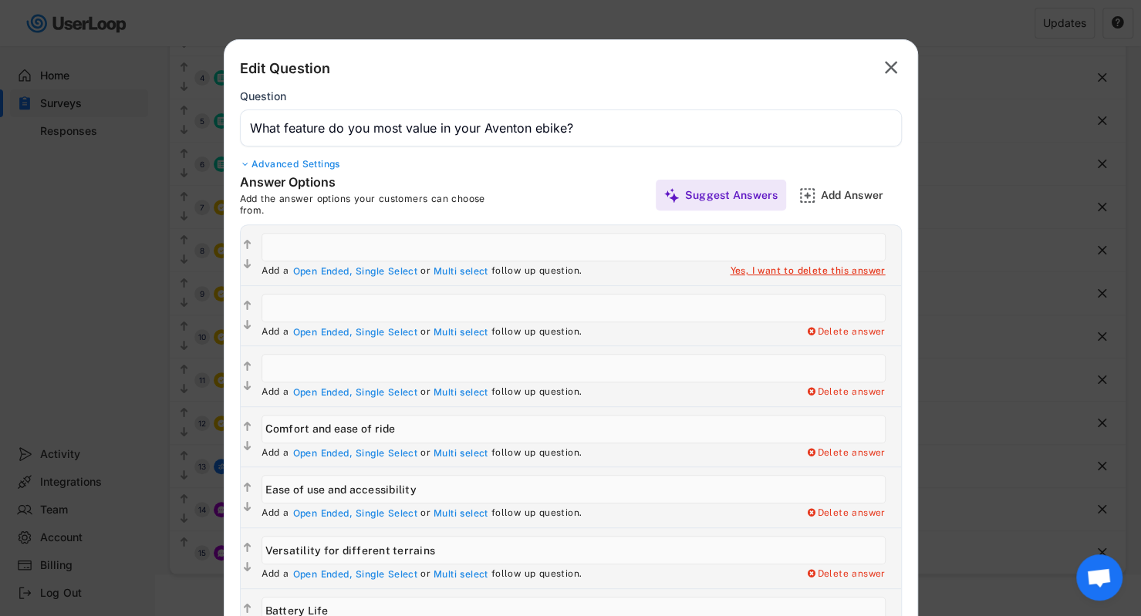
type input "Range Capability"
type input "Off-Road Capability"
type input "Eco-Friendliness"
type input "Value for Money"
type input "Other"
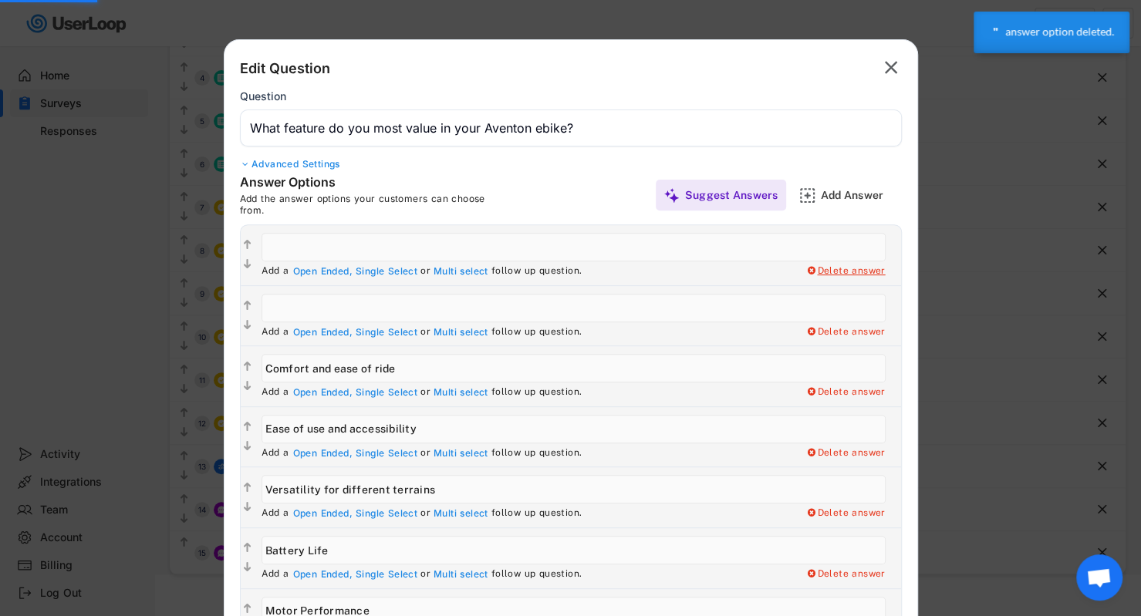
click at [849, 269] on div "Delete answer" at bounding box center [845, 271] width 80 height 12
click at [829, 272] on div "Yes, I want to delete this answer" at bounding box center [806, 271] width 155 height 12
click at [832, 277] on div "Add a Open Ended, Single Select or Multi select follow up question. Delete answ…" at bounding box center [577, 255] width 647 height 60
click at [841, 271] on div "Yes, I want to delete this answer" at bounding box center [806, 271] width 155 height 12
type input "Comfort and ease of ride"
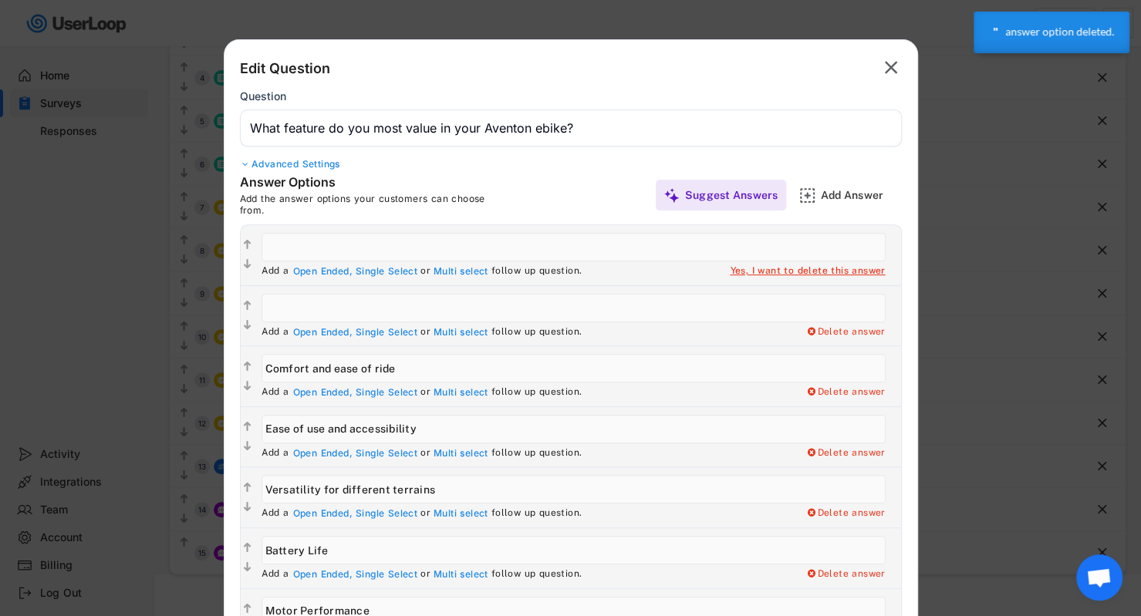
type input "Ease of use and accessibility"
type input "Versatility for different terrains"
type input "Battery Life"
type input "Motor Performance"
type input "Ease of Use"
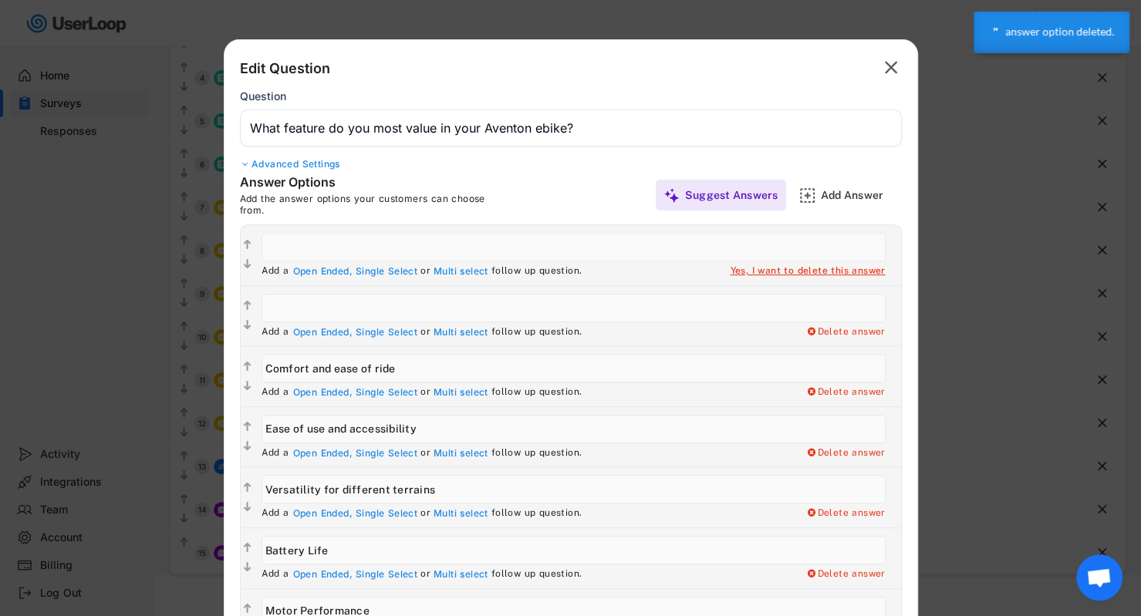
type input "Design and Aesthetics"
type input "Range Capability"
type input "Off-Road Capability"
type input "Eco-Friendliness"
type input "Value for Money"
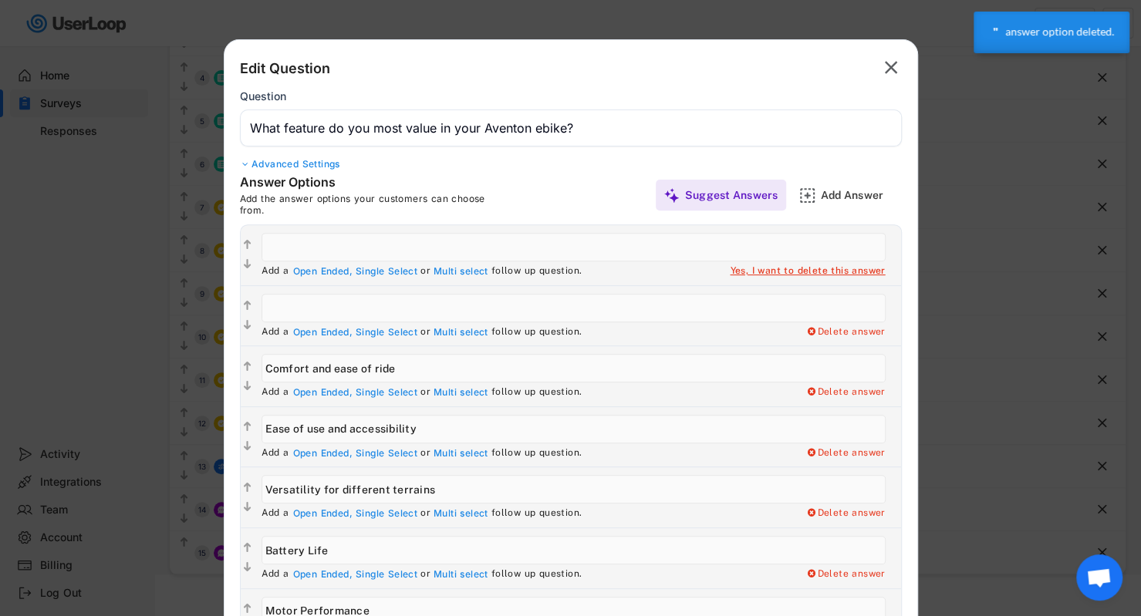
type input "Other"
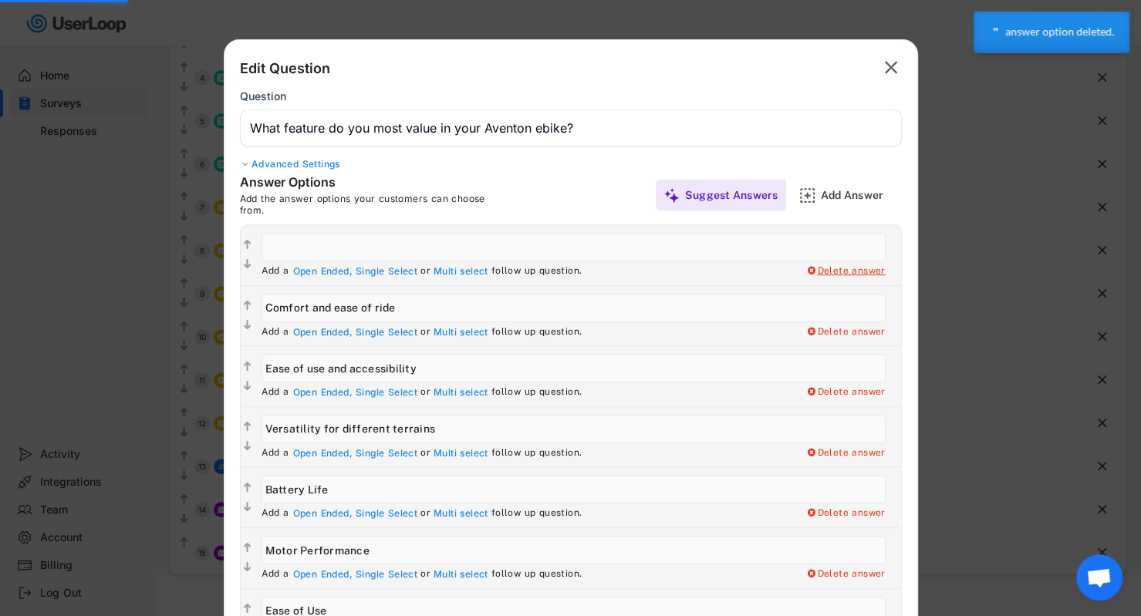
click at [850, 271] on div "Delete answer" at bounding box center [845, 271] width 80 height 12
click at [837, 274] on div "Yes, I want to delete this answer" at bounding box center [806, 271] width 155 height 12
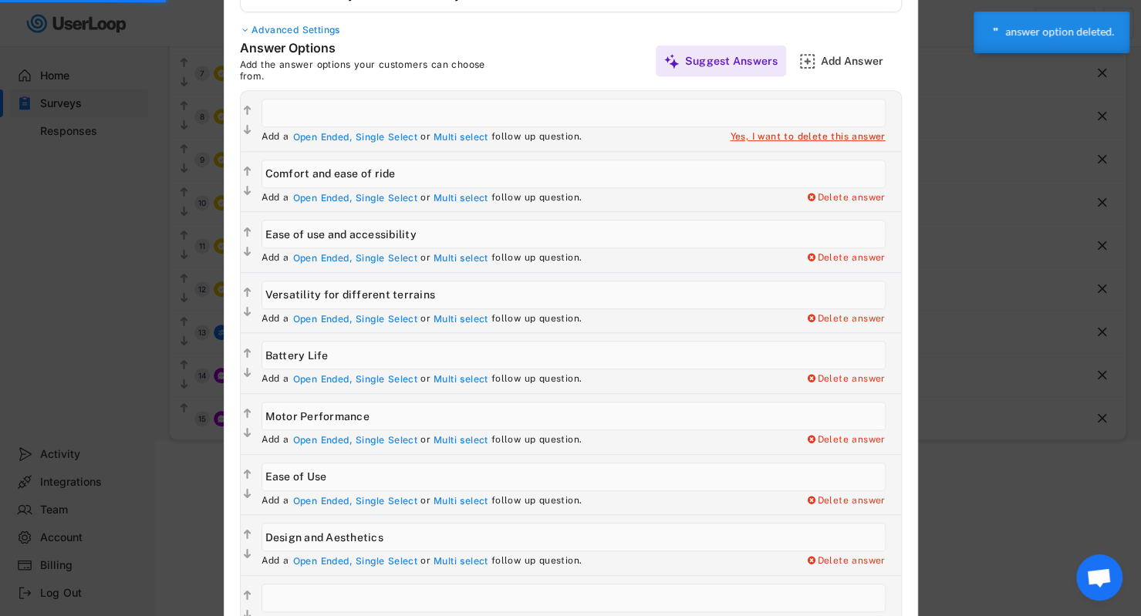
scroll to position [546, 0]
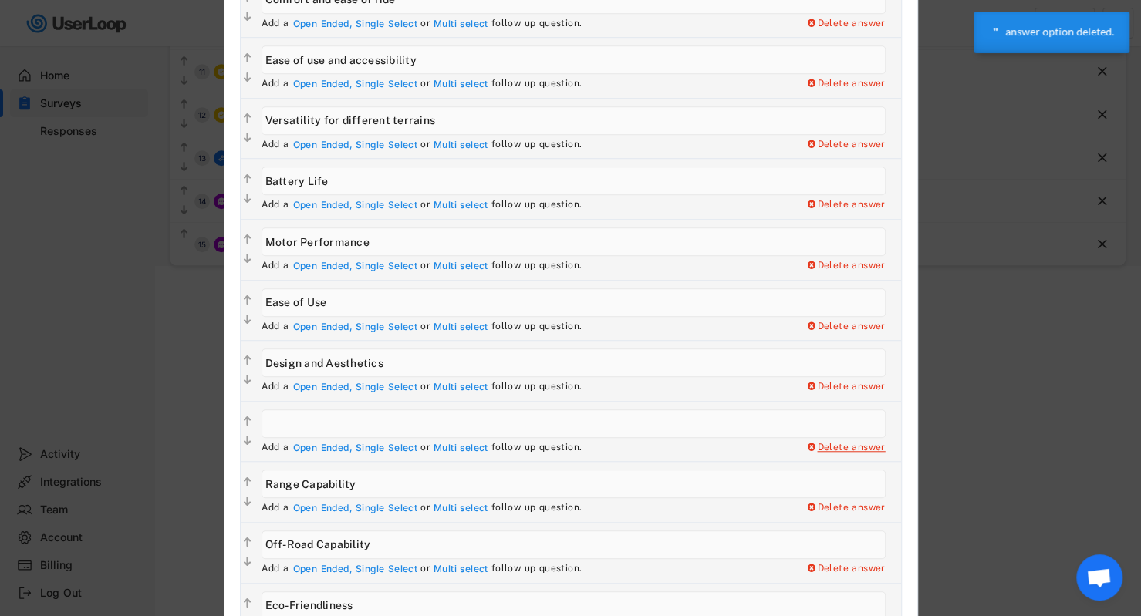
click at [824, 442] on div "Delete answer" at bounding box center [845, 448] width 80 height 12
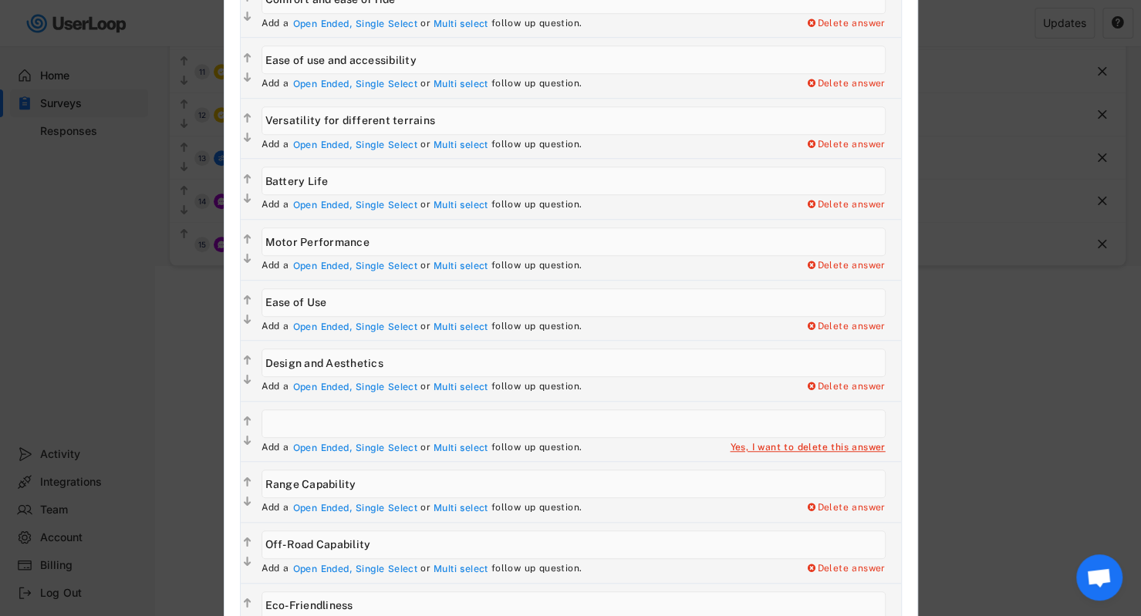
click at [808, 444] on div "Yes, I want to delete this answer" at bounding box center [806, 448] width 155 height 12
type input "Range Capability"
type input "Off-Road Capability"
type input "Eco-Friendliness"
type input "Value for Money"
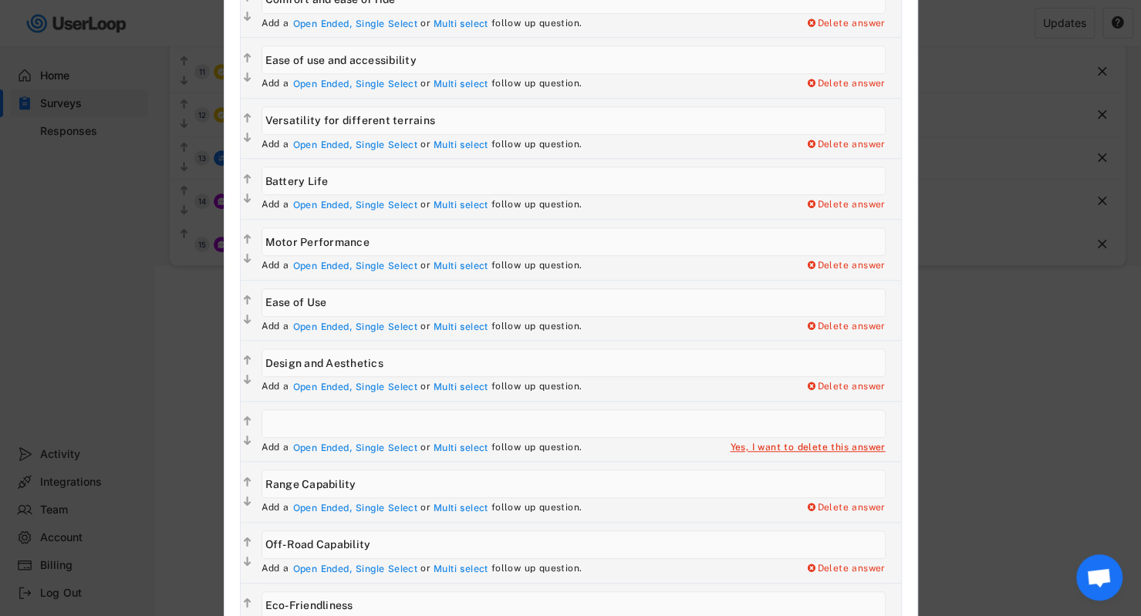
type input "Other"
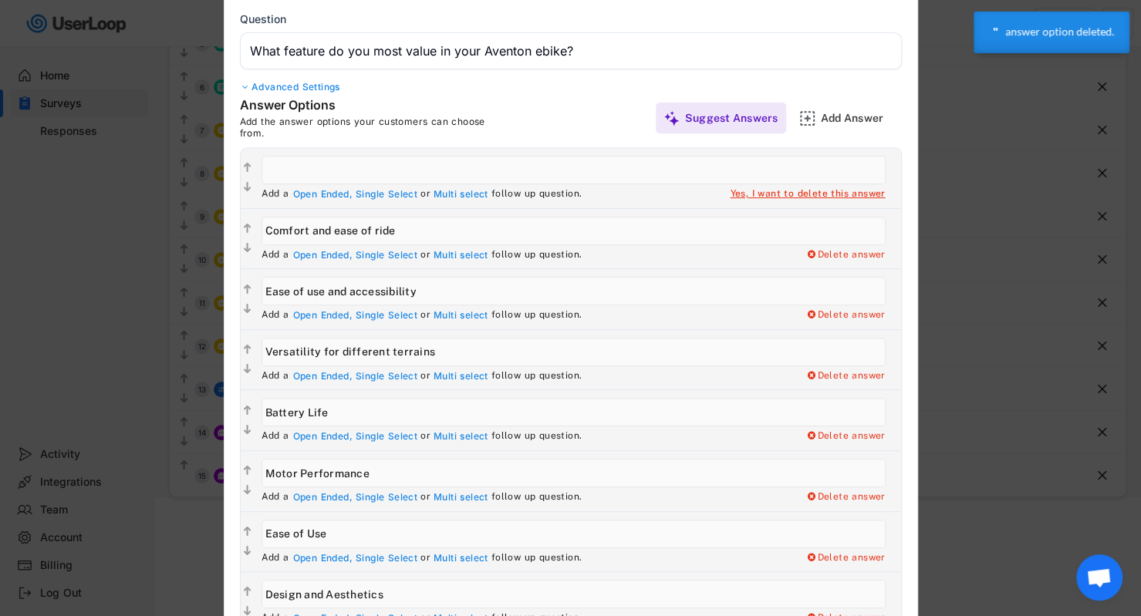
scroll to position [83, 0]
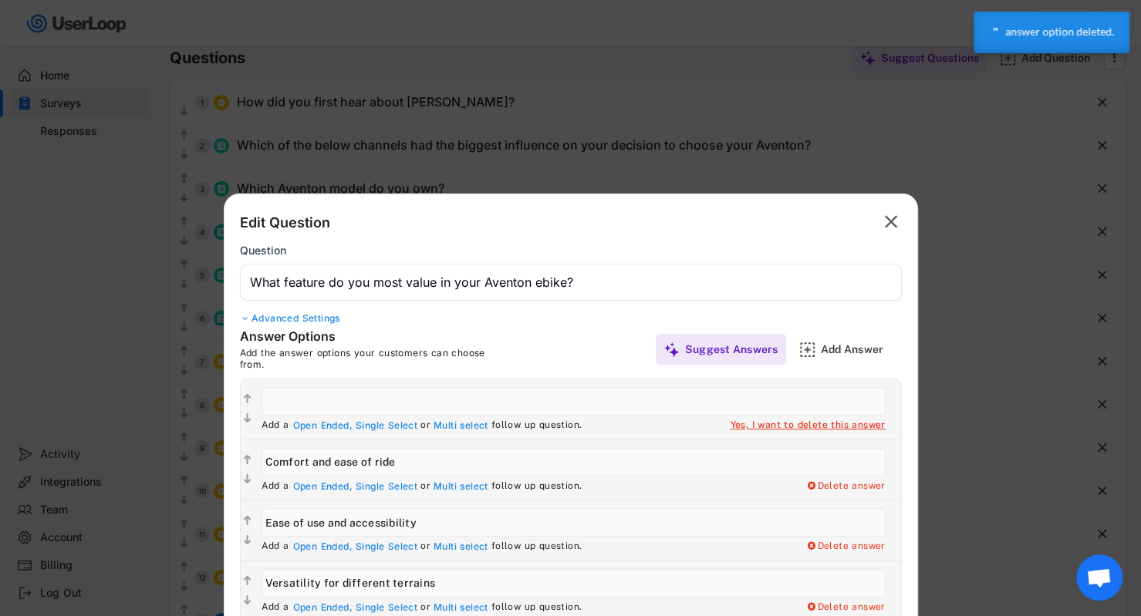
click at [765, 435] on div "Add a Open Ended, Single Select or Multi select follow up question. Delete answ…" at bounding box center [577, 409] width 647 height 60
click at [771, 425] on div "Yes, I want to delete this answer" at bounding box center [806, 425] width 155 height 12
type input "Comfort and ease of ride"
type input "Ease of use and accessibility"
type input "Versatility for different terrains"
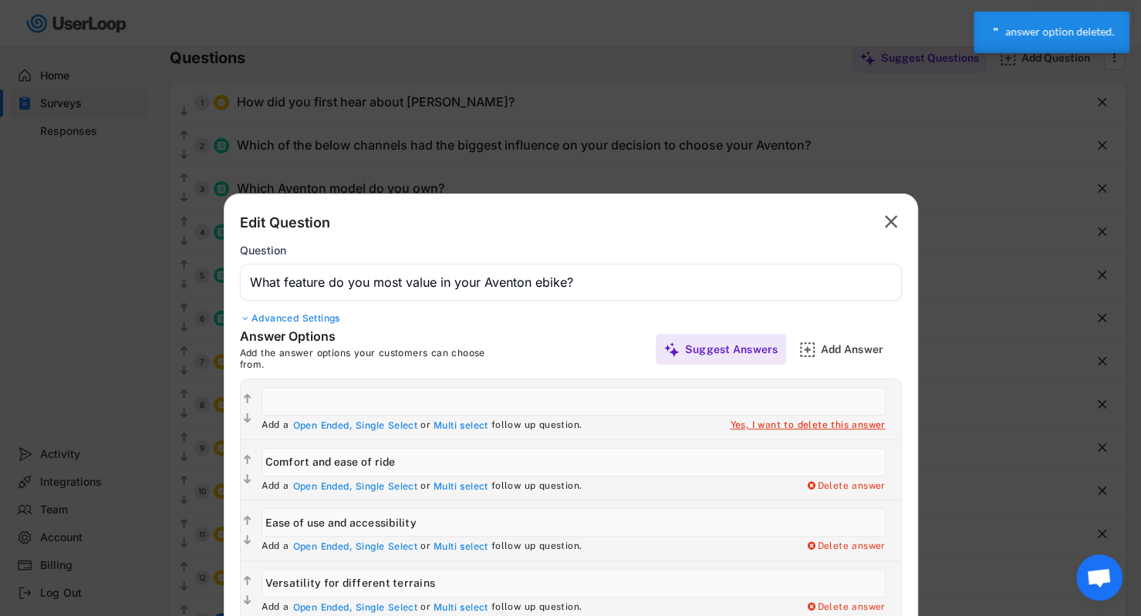
type input "Battery Life"
type input "Motor Performance"
type input "Ease of Use"
type input "Design and Aesthetics"
type input "Range Capability"
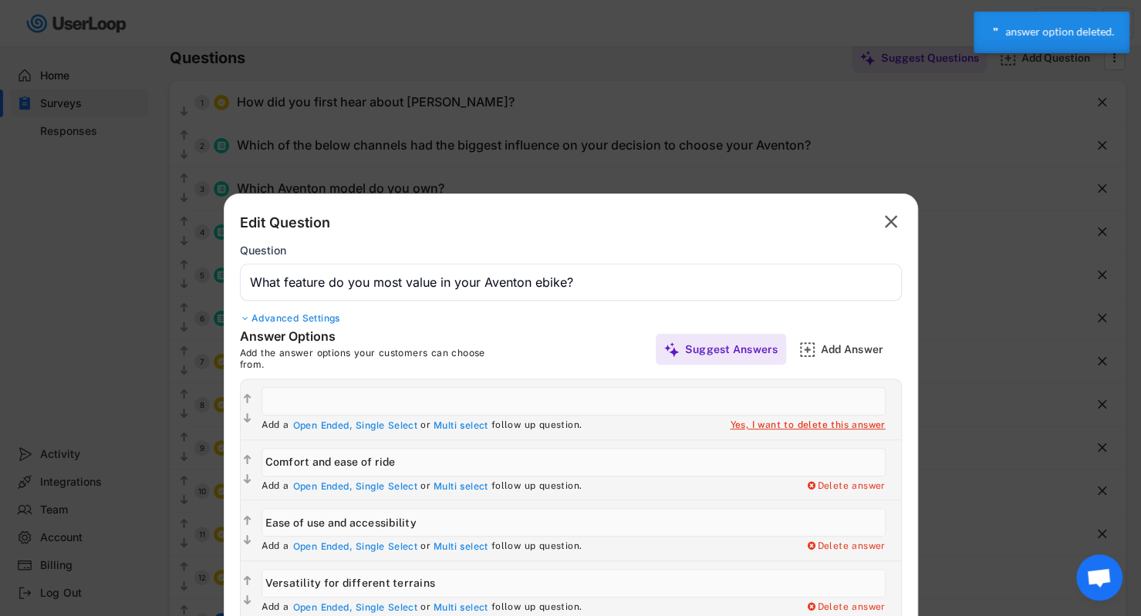
type input "Off-Road Capability"
type input "Eco-Friendliness"
type input "Value for Money"
type input "Other"
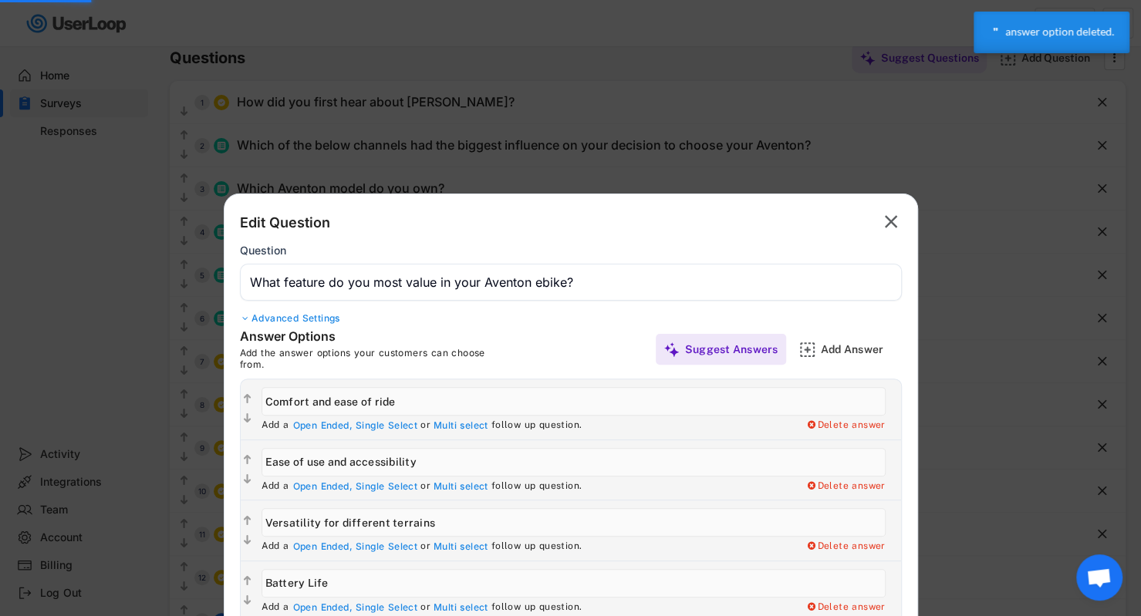
drag, startPoint x: 418, startPoint y: 349, endPoint x: 309, endPoint y: 337, distance: 109.4
click at [417, 349] on div "Add the answer options your customers can choose from." at bounding box center [375, 359] width 270 height 24
drag, startPoint x: 267, startPoint y: 324, endPoint x: 281, endPoint y: 312, distance: 18.1
click at [271, 318] on div "Edit Question  Question Advanced Settings" at bounding box center [571, 269] width 662 height 119
click at [281, 312] on div "Advanced Settings" at bounding box center [571, 318] width 662 height 12
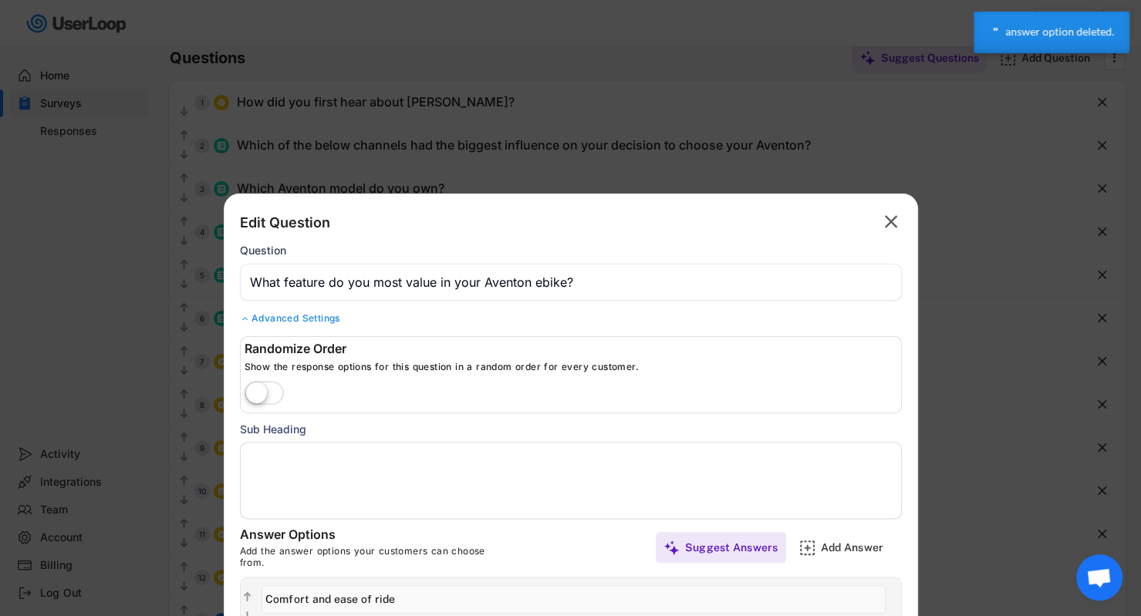
click at [266, 389] on label at bounding box center [264, 394] width 47 height 34
click at [0, 0] on input "checkbox" at bounding box center [0, 0] width 0 height 0
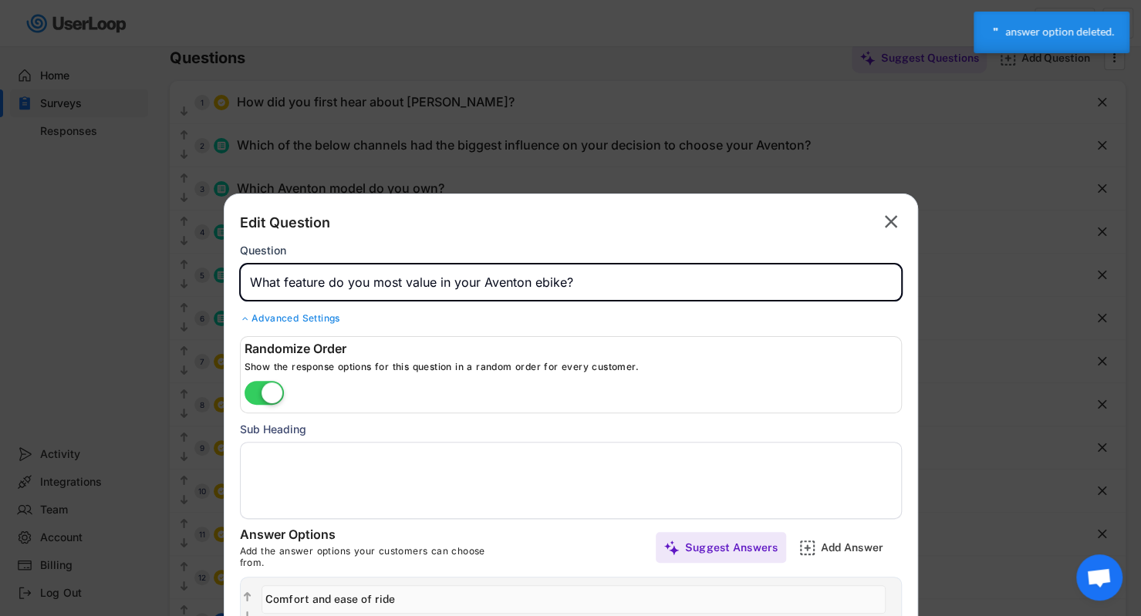
click at [808, 292] on input "input" at bounding box center [571, 282] width 662 height 37
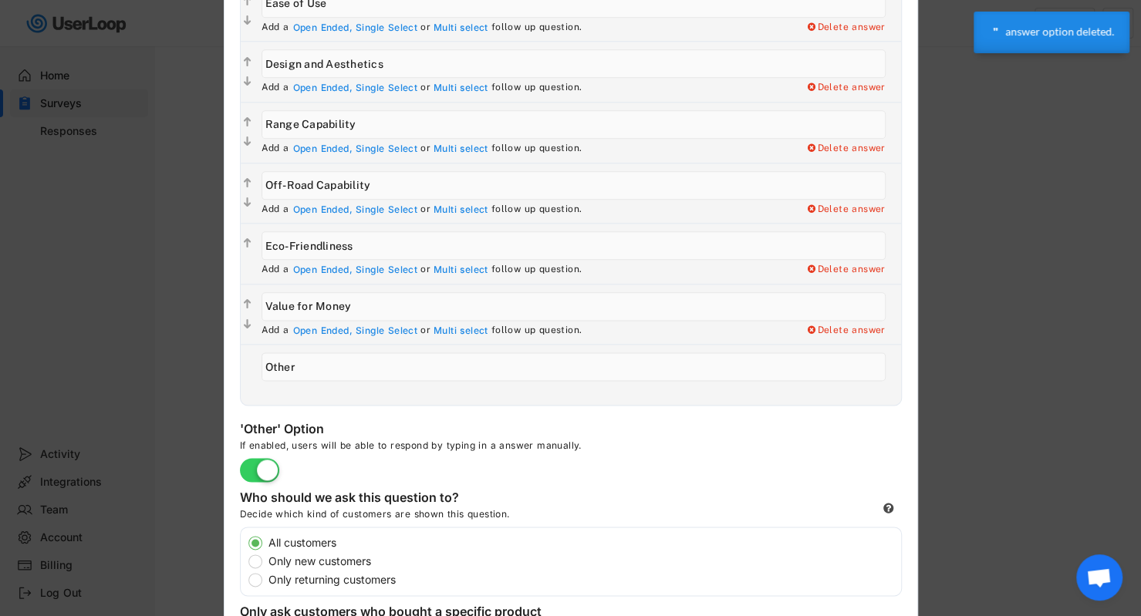
scroll to position [1226, 0]
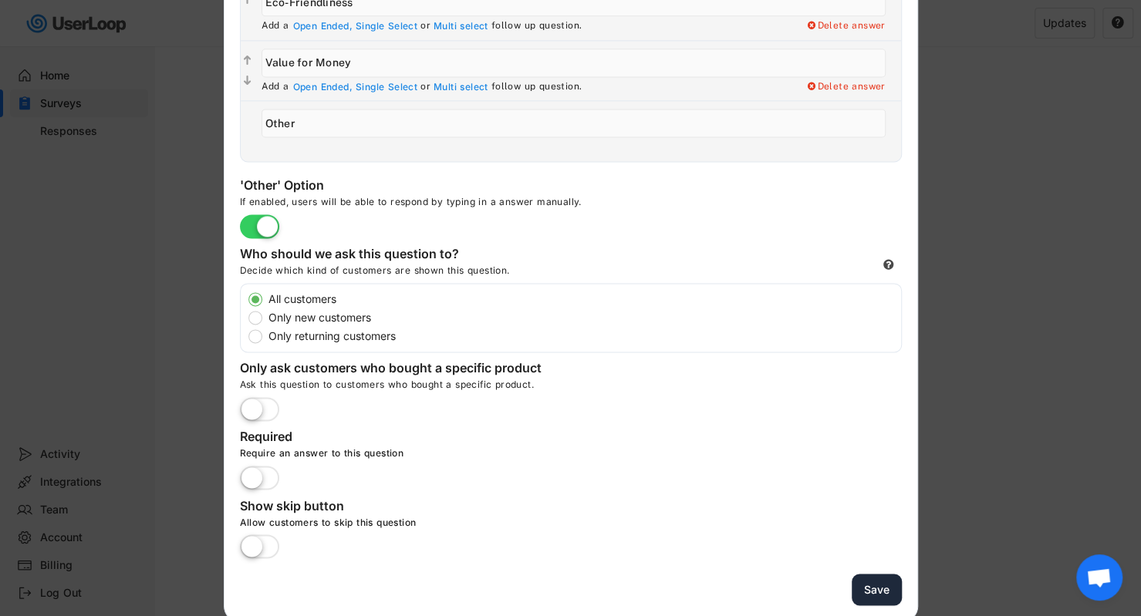
click at [878, 582] on button "Save" at bounding box center [876, 590] width 50 height 32
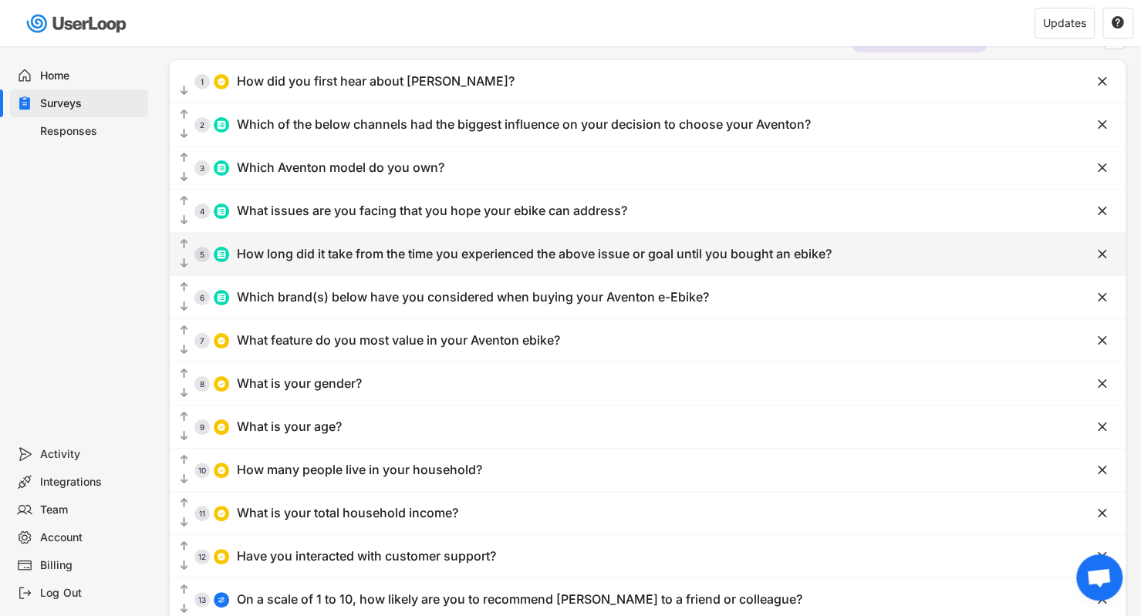
scroll to position [0, 0]
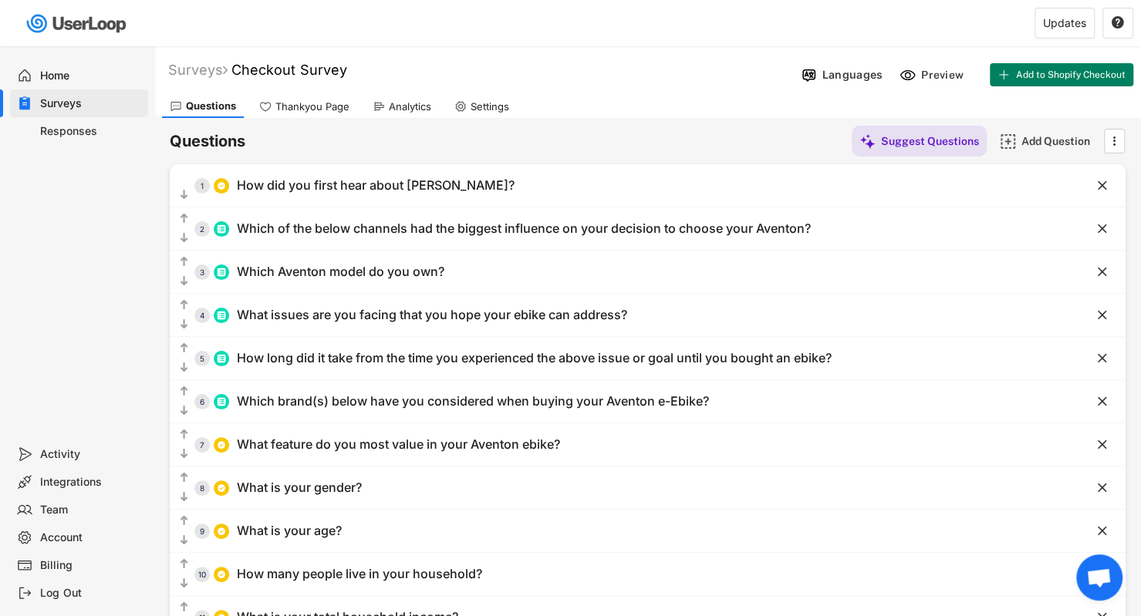
click at [387, 98] on div "Analytics" at bounding box center [402, 106] width 74 height 23
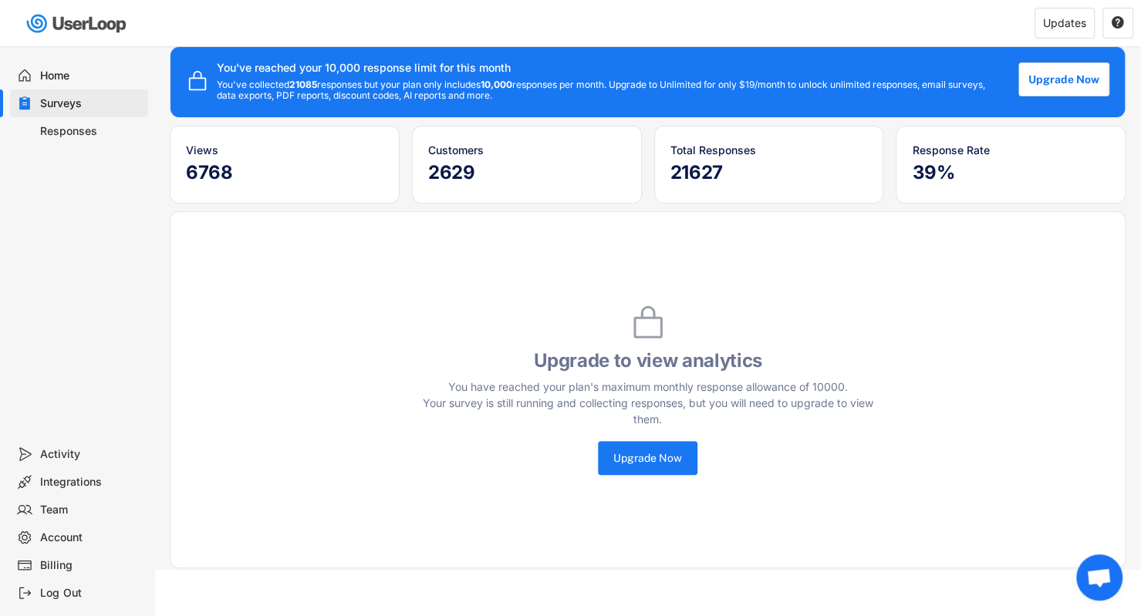
scroll to position [51, 0]
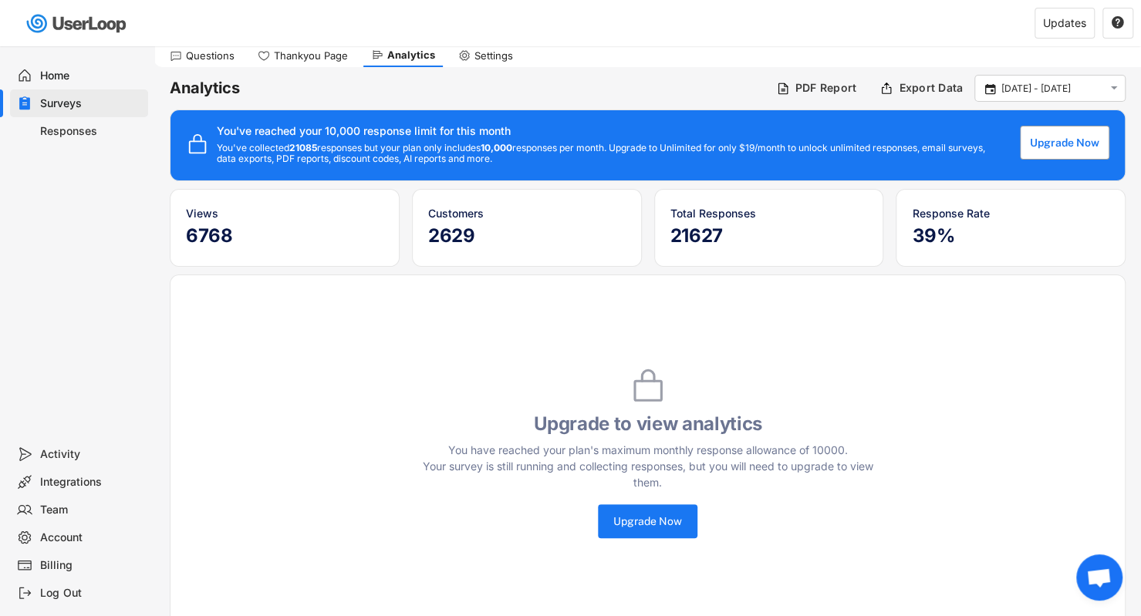
click at [1053, 136] on button "Upgrade Now" at bounding box center [1063, 143] width 89 height 34
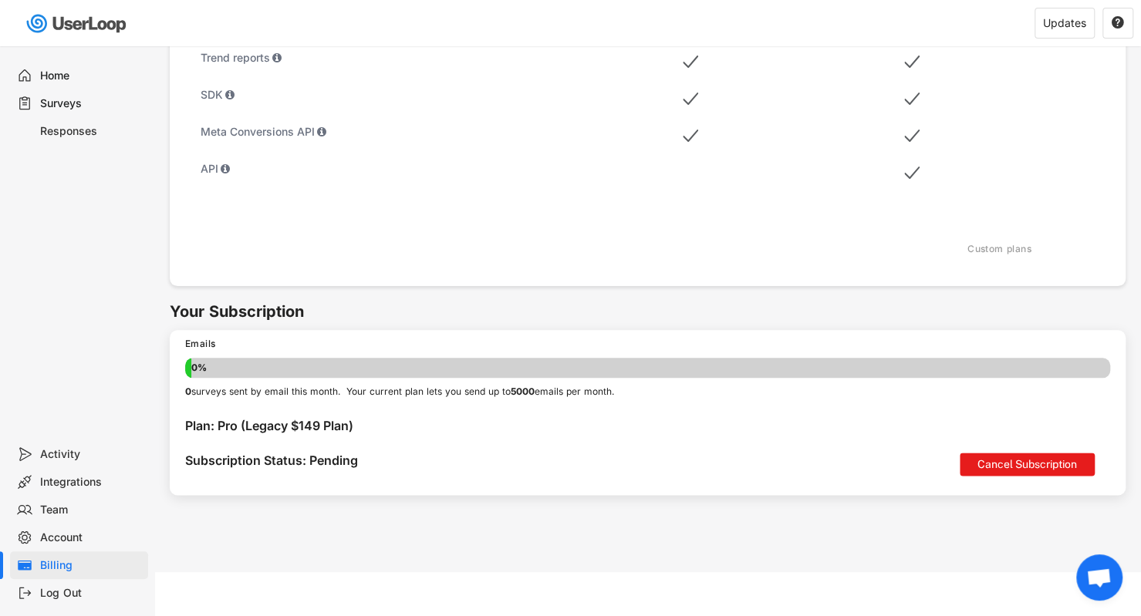
scroll to position [855, 0]
click at [1114, 580] on span "开放式聊天" at bounding box center [1099, 577] width 46 height 46
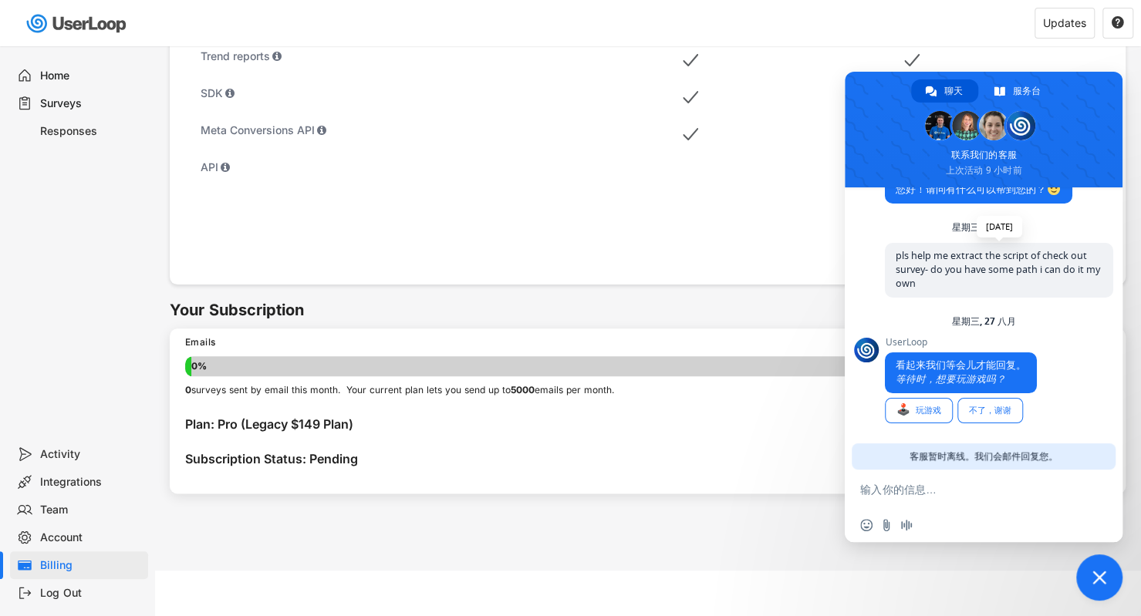
scroll to position [0, 0]
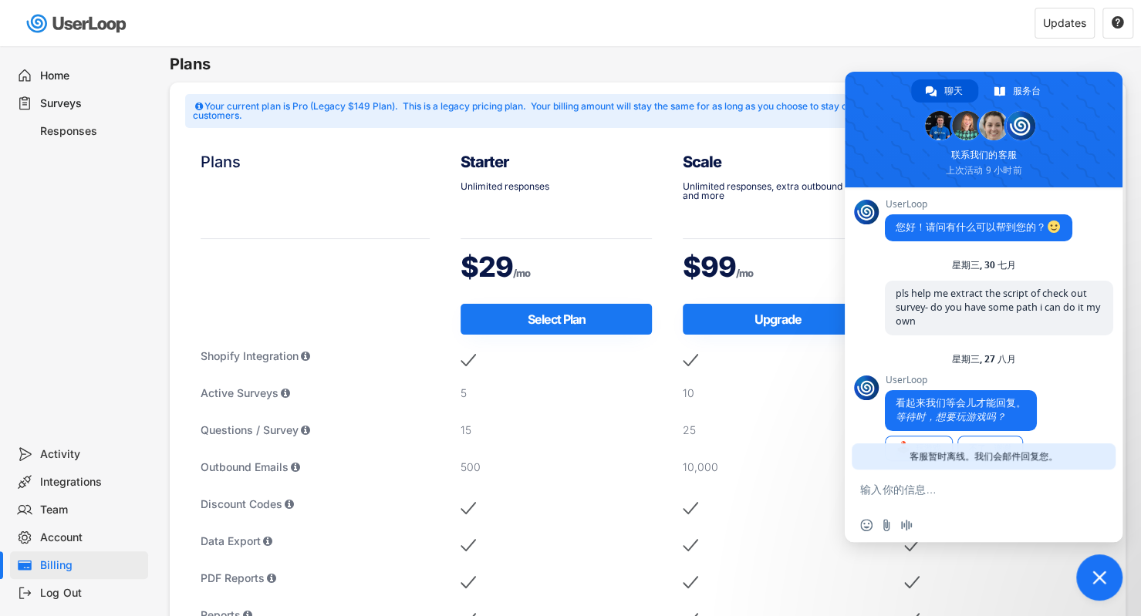
click at [62, 140] on div "Responses" at bounding box center [79, 131] width 138 height 28
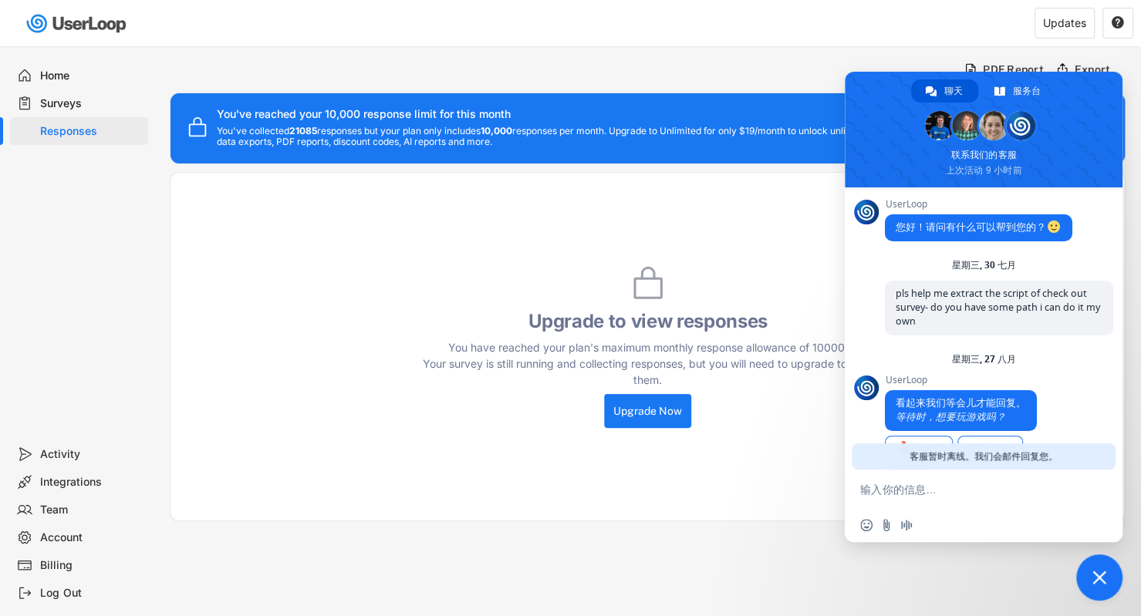
click at [733, 207] on div "Upgrade to view responses You have reached your plan's maximum monthly response…" at bounding box center [647, 346] width 955 height 349
click at [757, 361] on div "You have reached your plan's maximum monthly response allowance of 10000. Your …" at bounding box center [647, 363] width 463 height 49
click at [1094, 579] on span "关闭聊天" at bounding box center [1099, 578] width 14 height 14
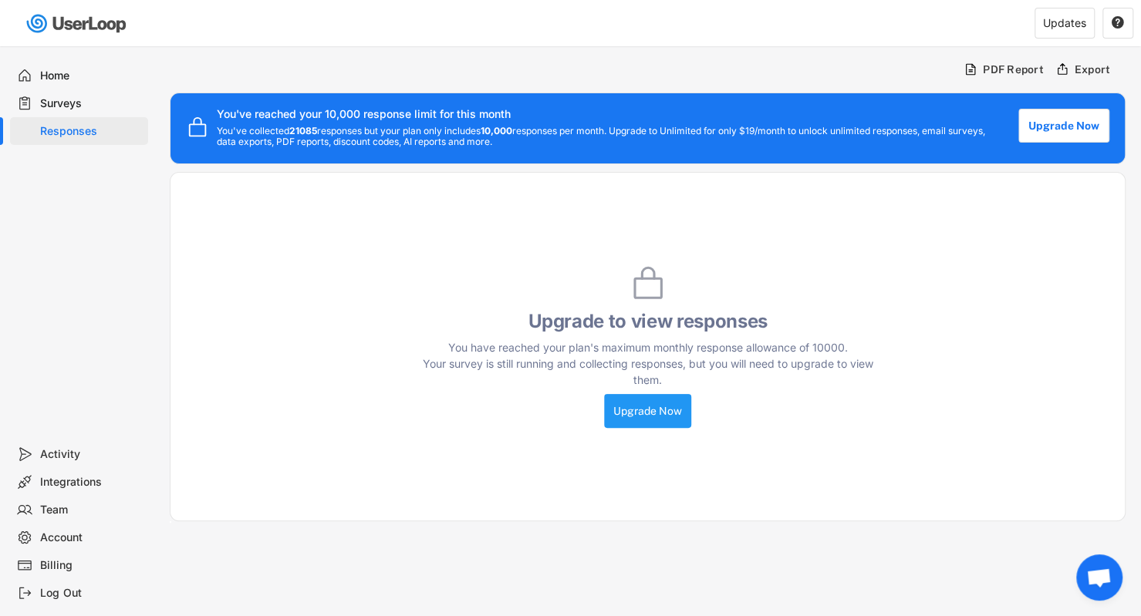
click at [628, 425] on button "Upgrade Now" at bounding box center [647, 411] width 87 height 34
